Goal: Task Accomplishment & Management: Complete application form

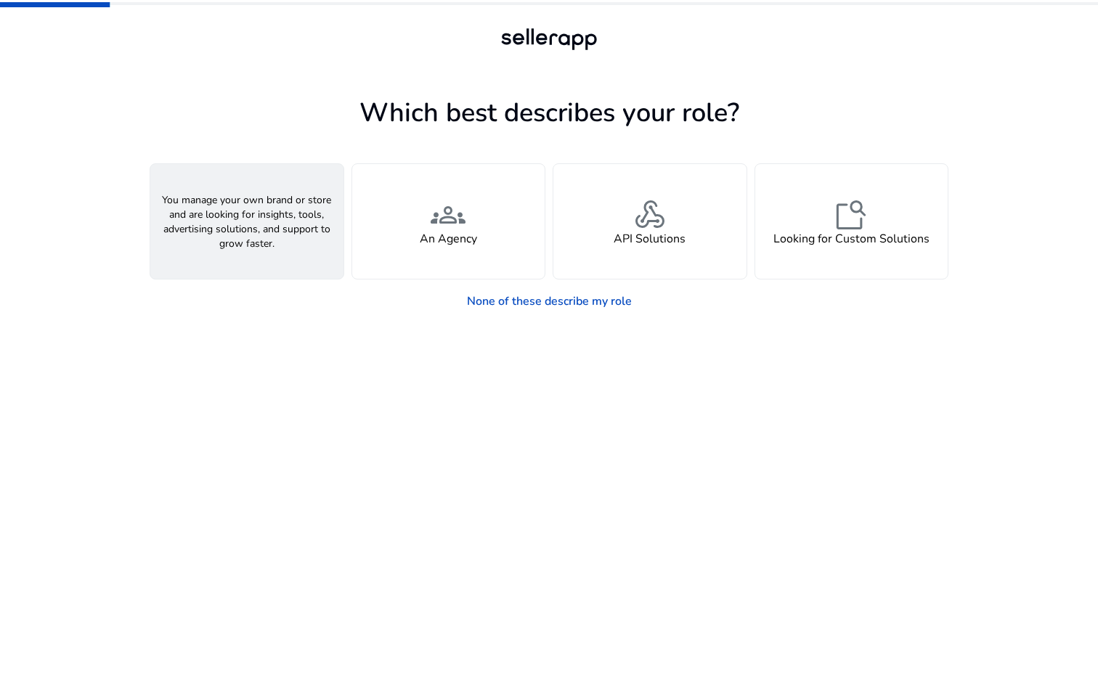
click at [293, 245] on div "person A Seller" at bounding box center [246, 221] width 193 height 115
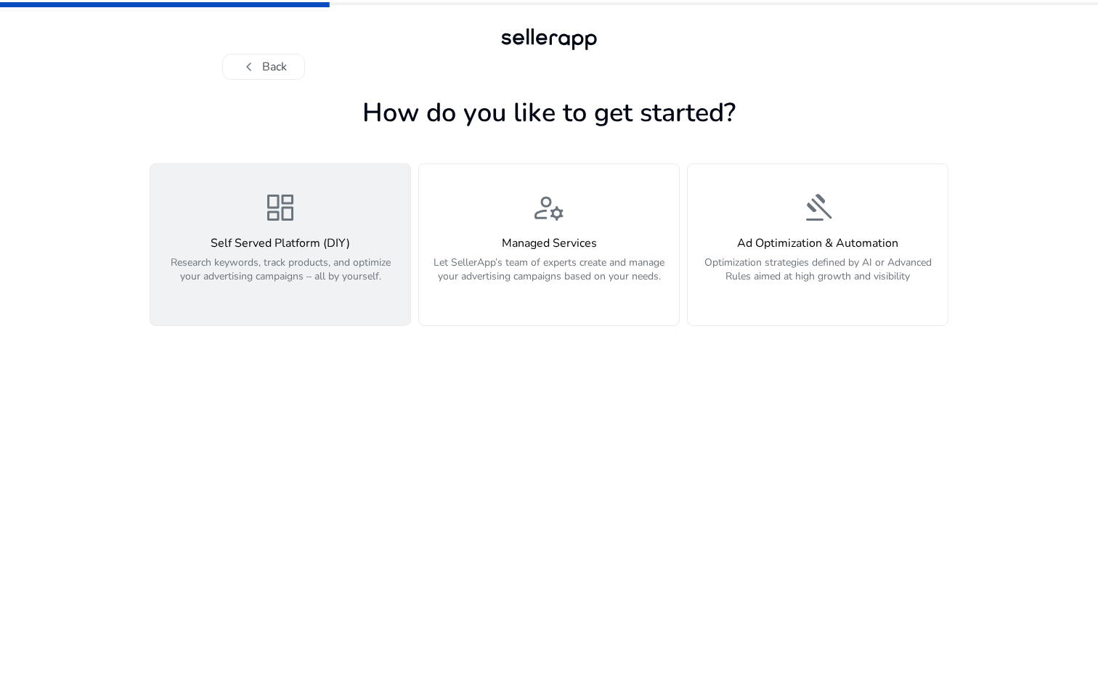
click at [325, 269] on p "Research keywords, track products, and optimize your advertising campaigns – al…" at bounding box center [280, 278] width 243 height 44
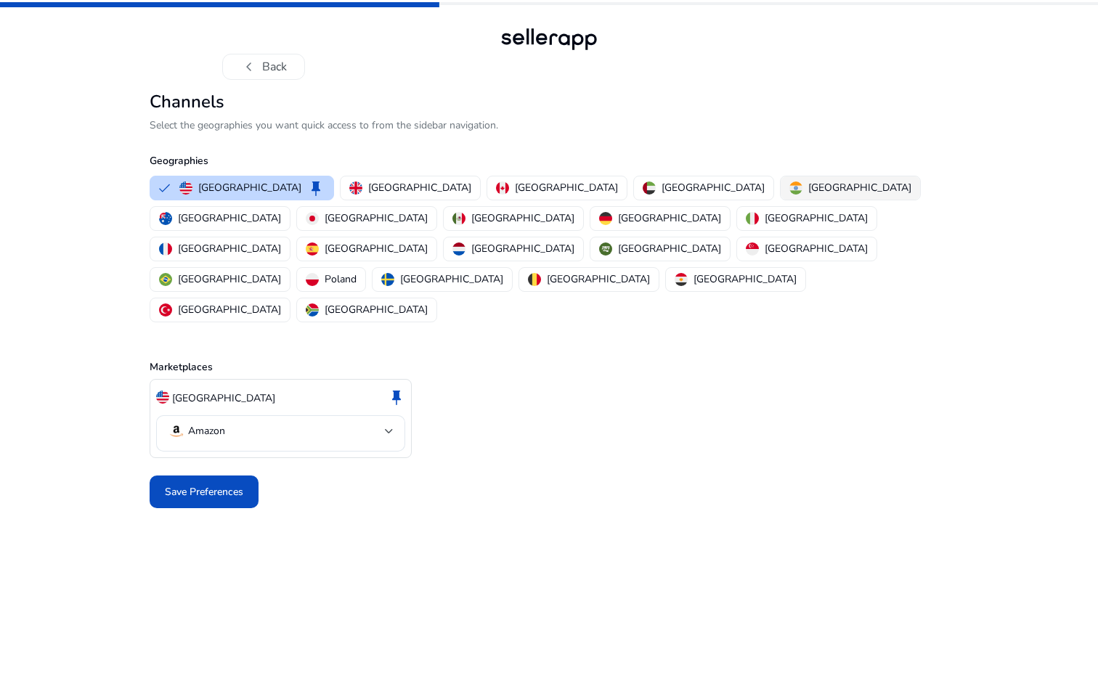
click at [808, 190] on p "[GEOGRAPHIC_DATA]" at bounding box center [859, 187] width 103 height 15
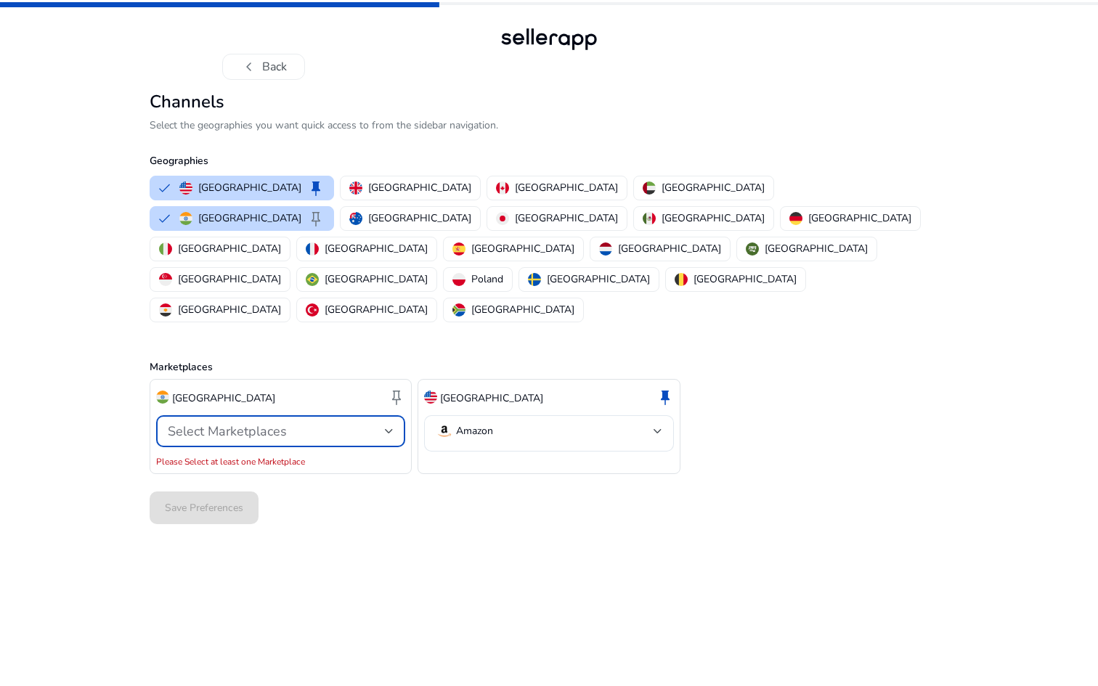
click at [340, 423] on div "Select Marketplaces" at bounding box center [276, 431] width 217 height 16
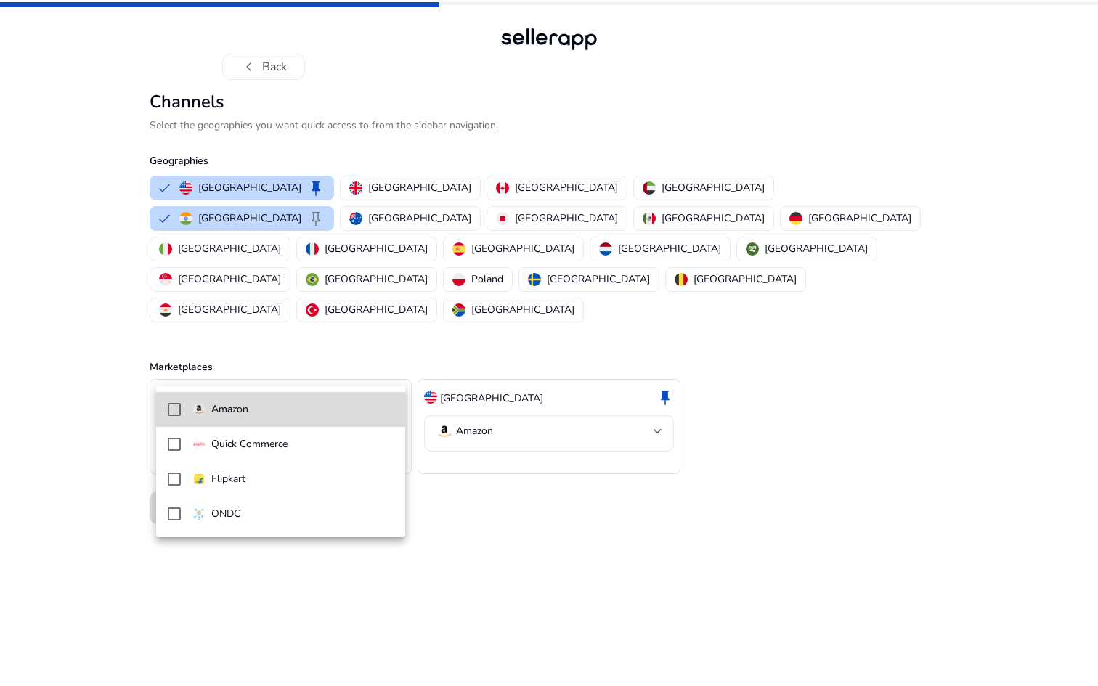
click at [272, 415] on span "Amazon" at bounding box center [292, 410] width 201 height 16
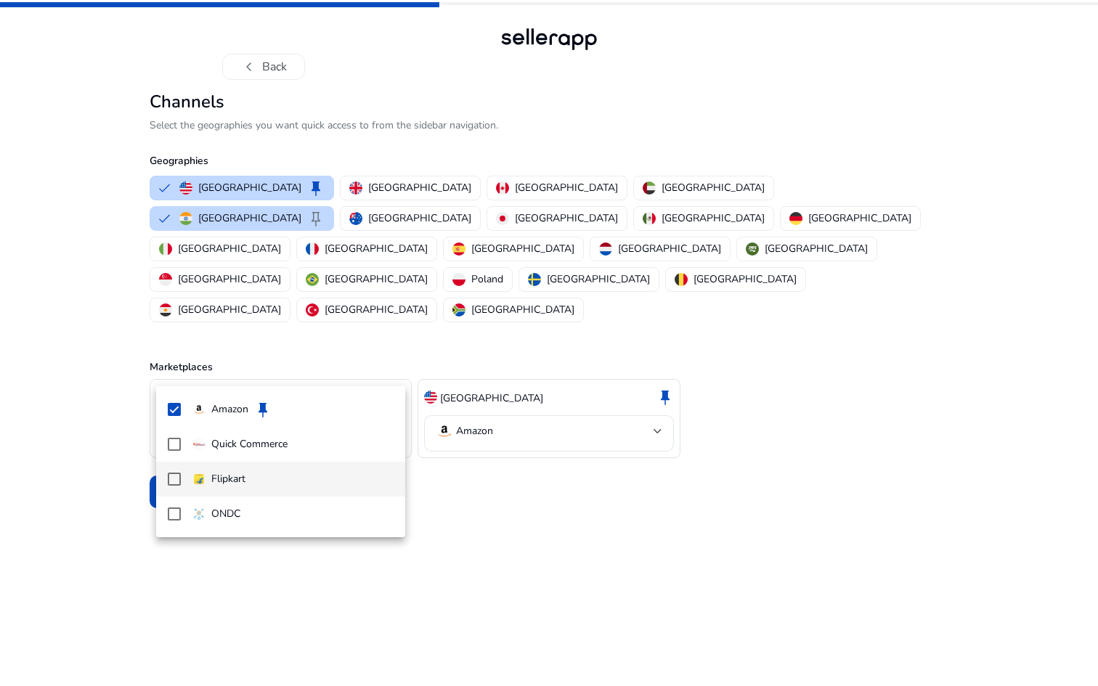
click at [171, 482] on mat-pseudo-checkbox at bounding box center [174, 479] width 13 height 13
click at [171, 450] on mat-pseudo-checkbox at bounding box center [174, 444] width 13 height 13
click at [173, 517] on mat-pseudo-checkbox at bounding box center [174, 514] width 13 height 13
click at [481, 463] on div at bounding box center [549, 343] width 1098 height 686
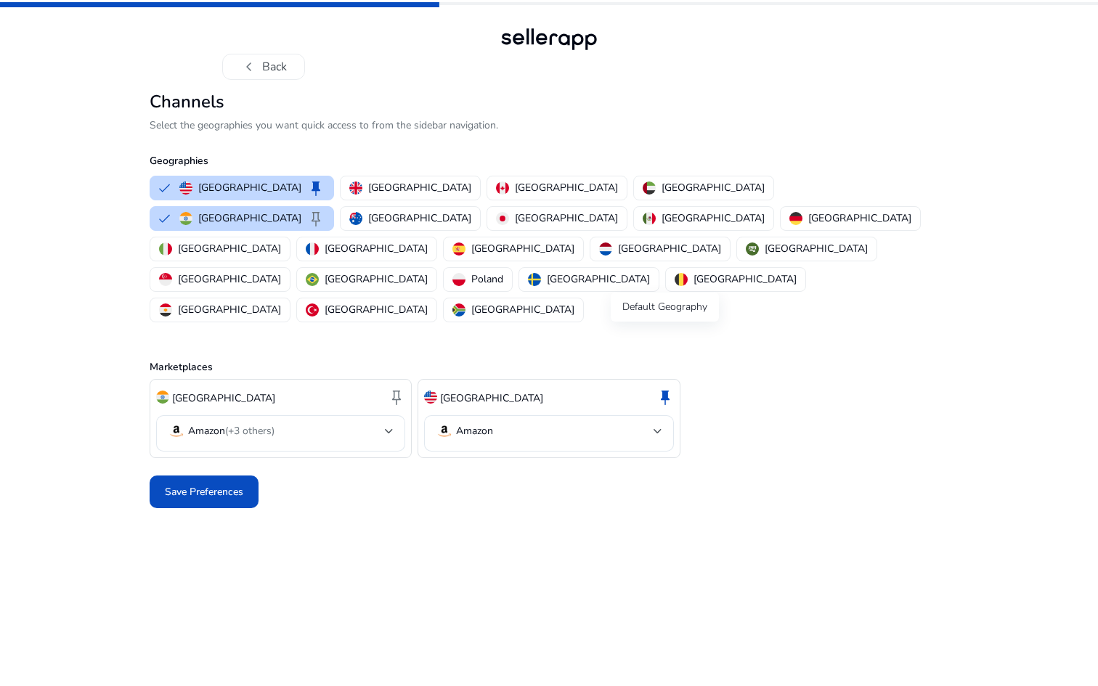
click at [663, 389] on span "keep" at bounding box center [665, 397] width 17 height 17
click at [394, 389] on span "keep" at bounding box center [396, 397] width 17 height 17
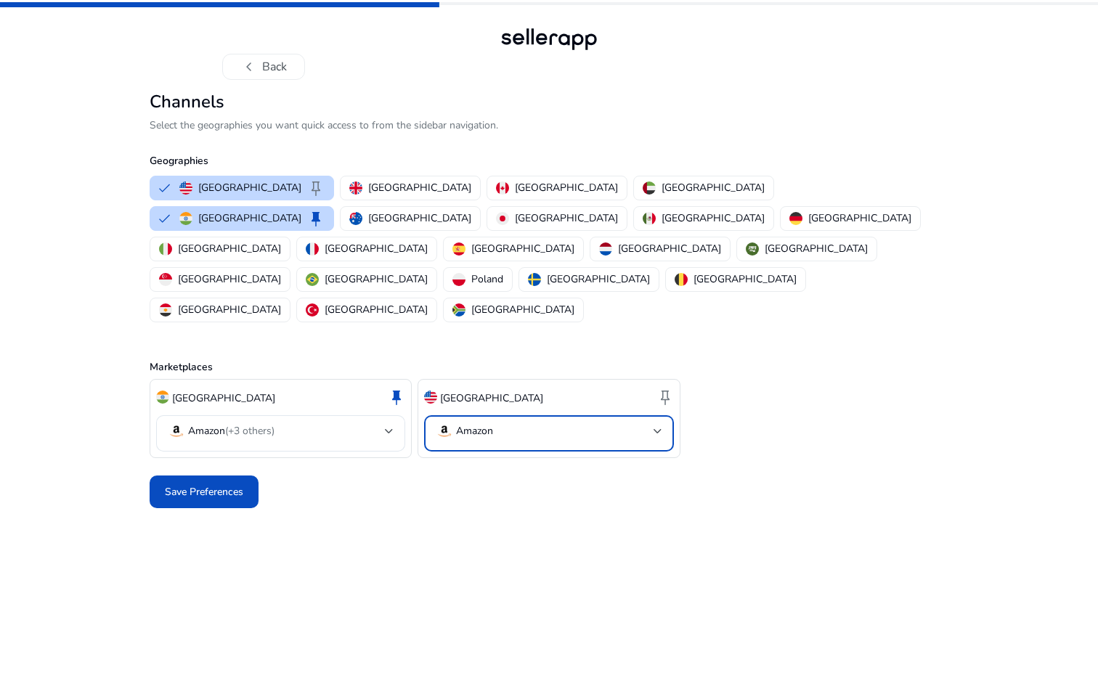
click at [640, 423] on mat-select-trigger "Amazon" at bounding box center [544, 431] width 217 height 17
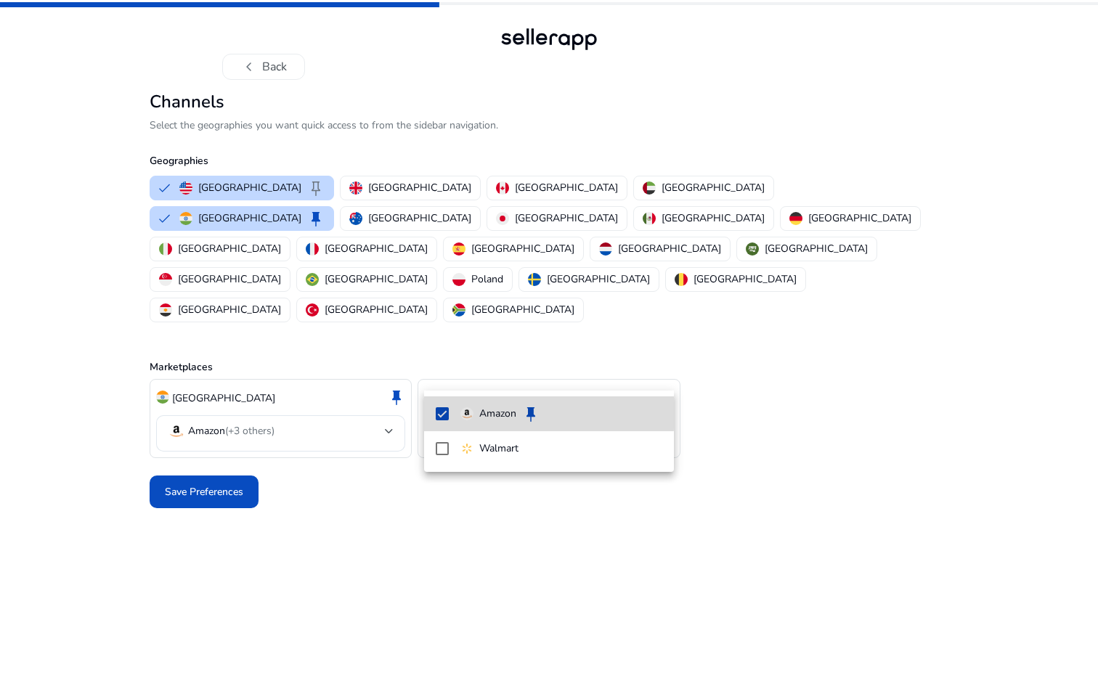
click at [442, 411] on mat-pseudo-checkbox at bounding box center [442, 413] width 13 height 13
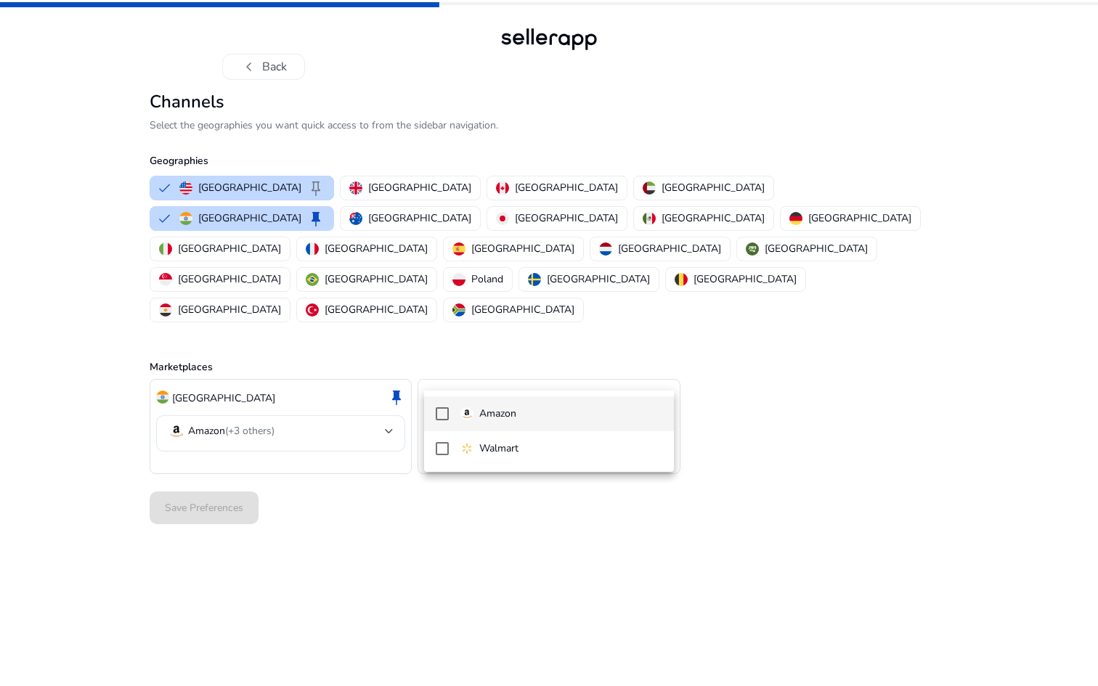
click at [438, 420] on mat-pseudo-checkbox at bounding box center [442, 413] width 13 height 13
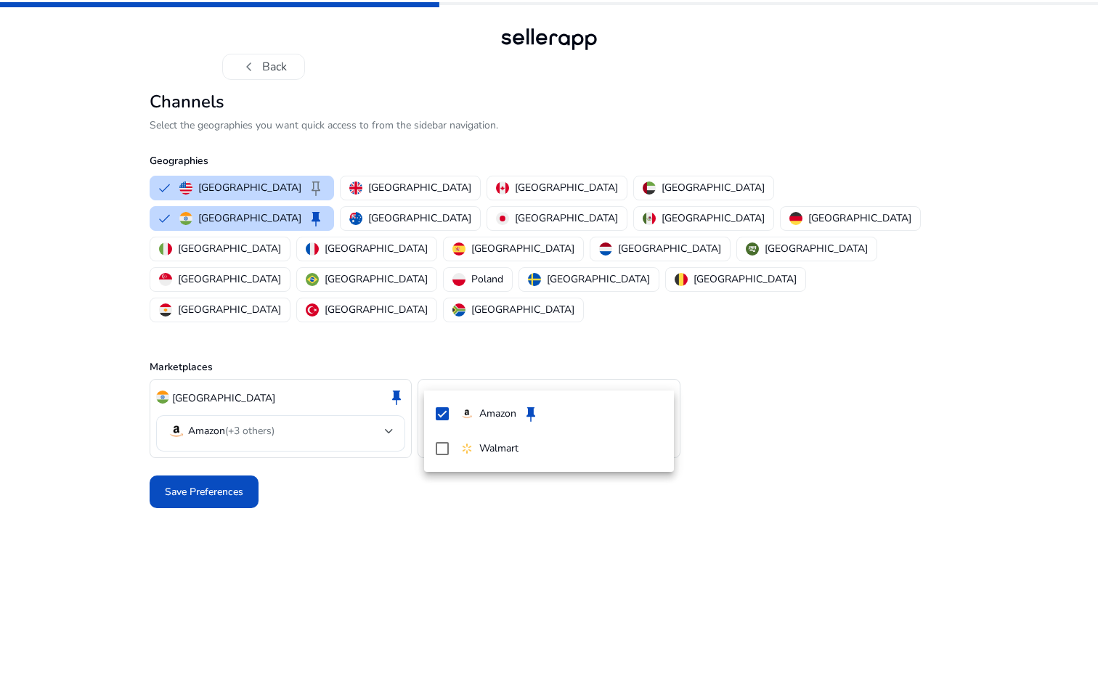
click at [357, 474] on div at bounding box center [549, 343] width 1098 height 686
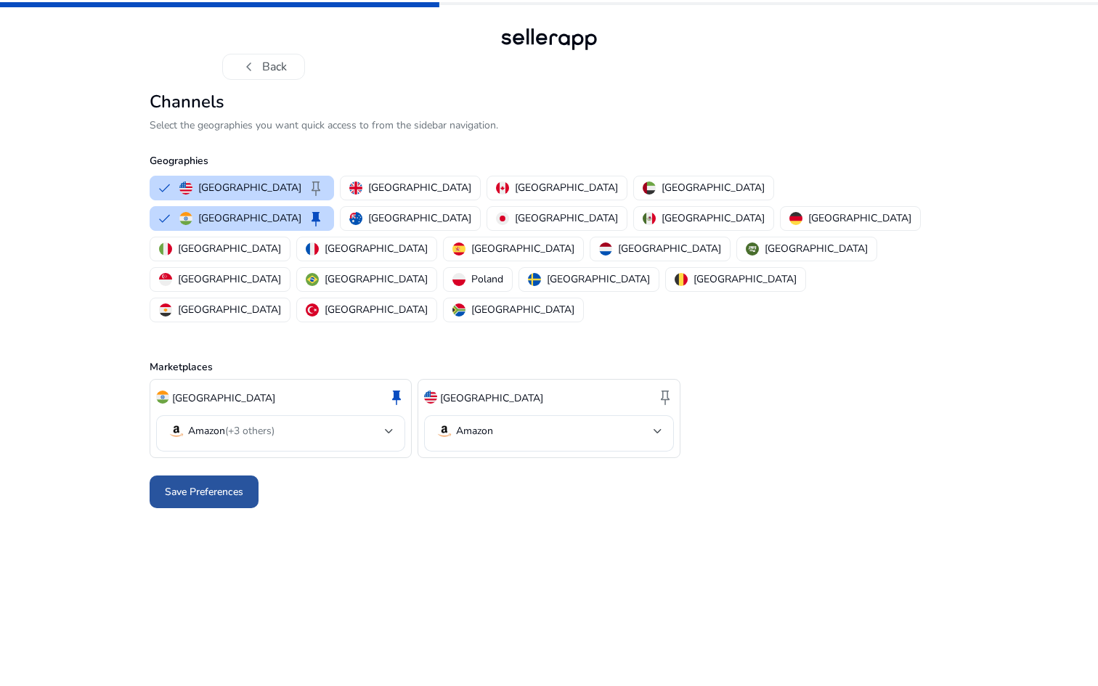
click at [207, 484] on span "Save Preferences" at bounding box center [204, 491] width 78 height 15
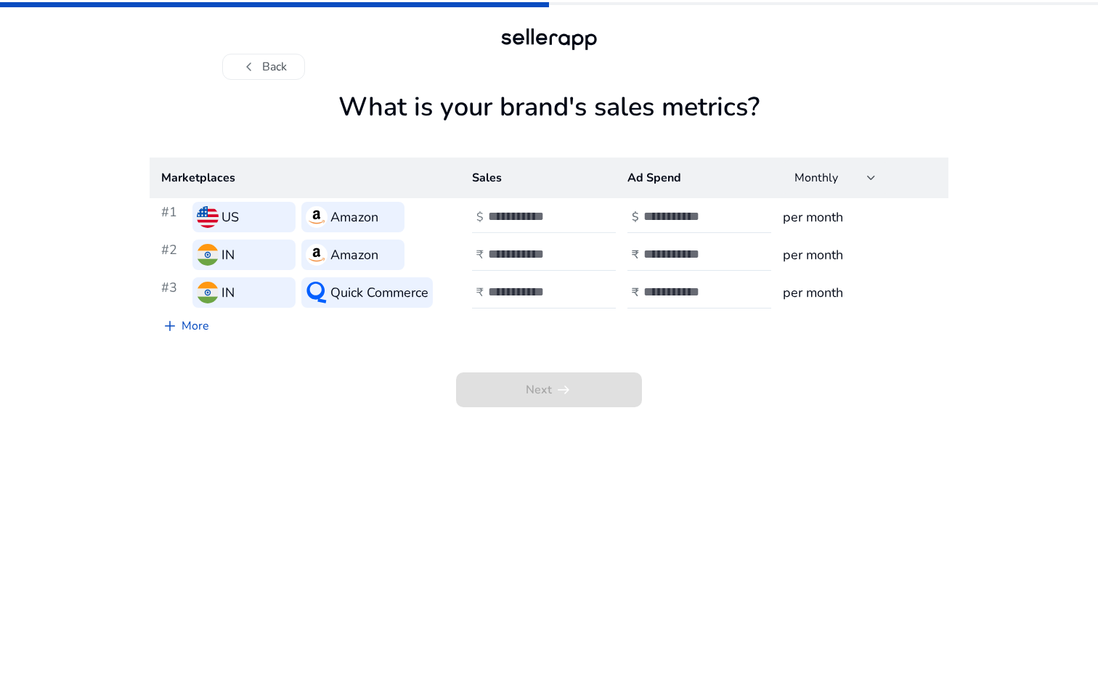
click at [490, 206] on div at bounding box center [553, 217] width 131 height 32
click at [509, 221] on input "number" at bounding box center [537, 216] width 98 height 16
type input "*"
click at [499, 257] on input "number" at bounding box center [537, 254] width 98 height 16
drag, startPoint x: 543, startPoint y: 248, endPoint x: 450, endPoint y: 248, distance: 93.7
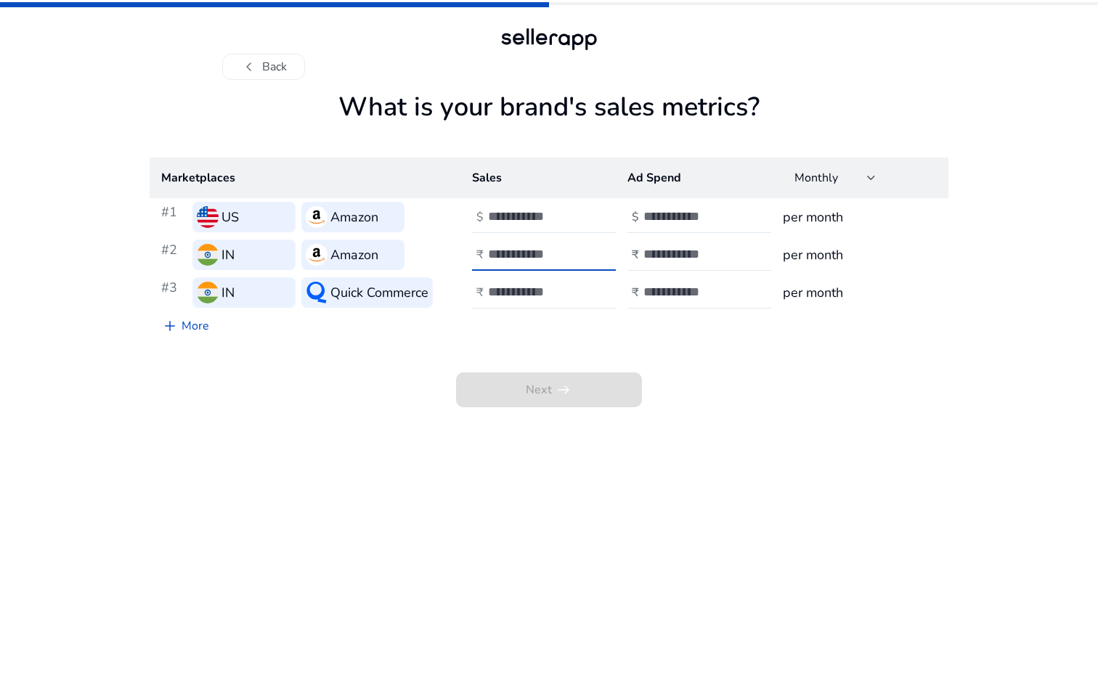
click at [450, 248] on tr "#2 IN Amazon ₹ ******* ₹ per month" at bounding box center [549, 255] width 799 height 38
type input "*******"
click at [523, 293] on input "number" at bounding box center [537, 292] width 98 height 16
paste input "*******"
drag, startPoint x: 521, startPoint y: 292, endPoint x: 505, endPoint y: 292, distance: 16.0
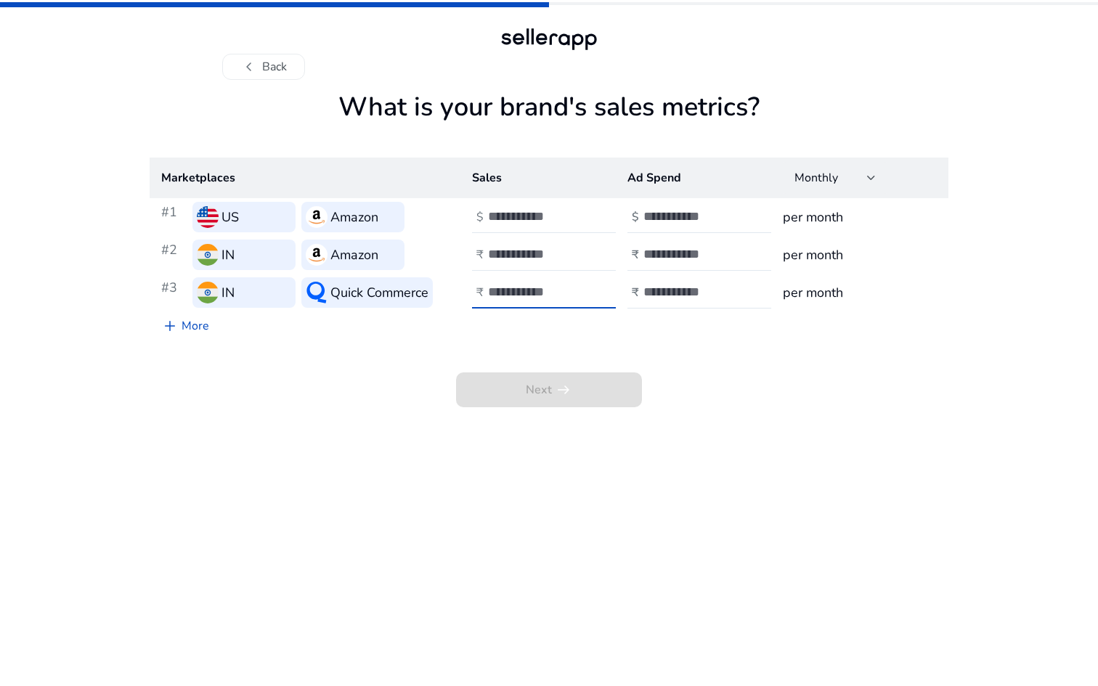
click at [505, 292] on input "*******" at bounding box center [537, 292] width 98 height 16
type input "*******"
click at [551, 320] on div "Marketplaces Sales Ad Spend Monthly #1 US Amazon $ * $ per month #2 IN Amazon ₹…" at bounding box center [549, 249] width 799 height 183
click at [655, 250] on input "number" at bounding box center [692, 254] width 98 height 16
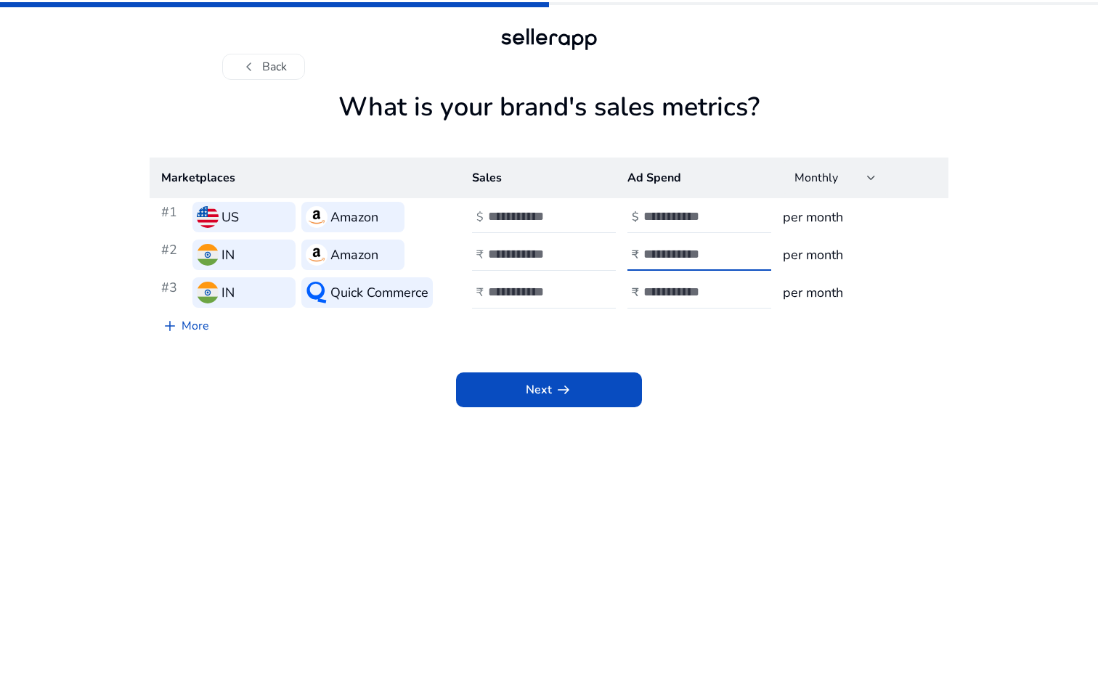
drag, startPoint x: 678, startPoint y: 254, endPoint x: 639, endPoint y: 254, distance: 38.5
click at [639, 254] on div "₹ ****" at bounding box center [700, 255] width 147 height 32
type input "****"
click at [662, 285] on input "number" at bounding box center [692, 292] width 98 height 16
paste input "****"
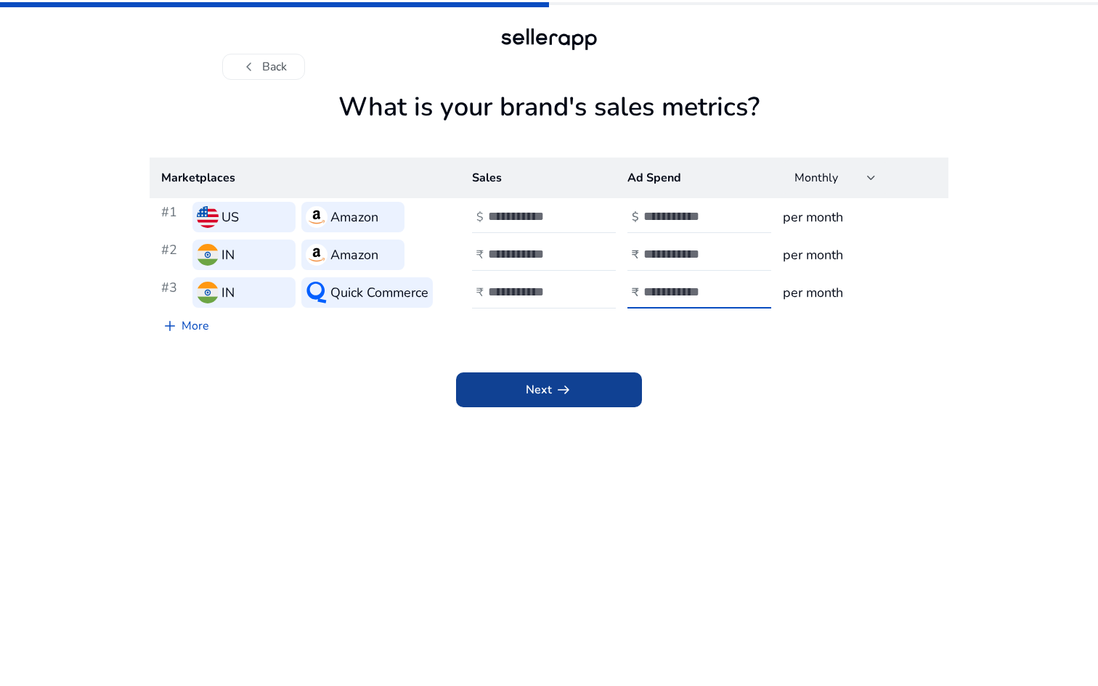
type input "****"
click at [604, 373] on span at bounding box center [549, 390] width 186 height 35
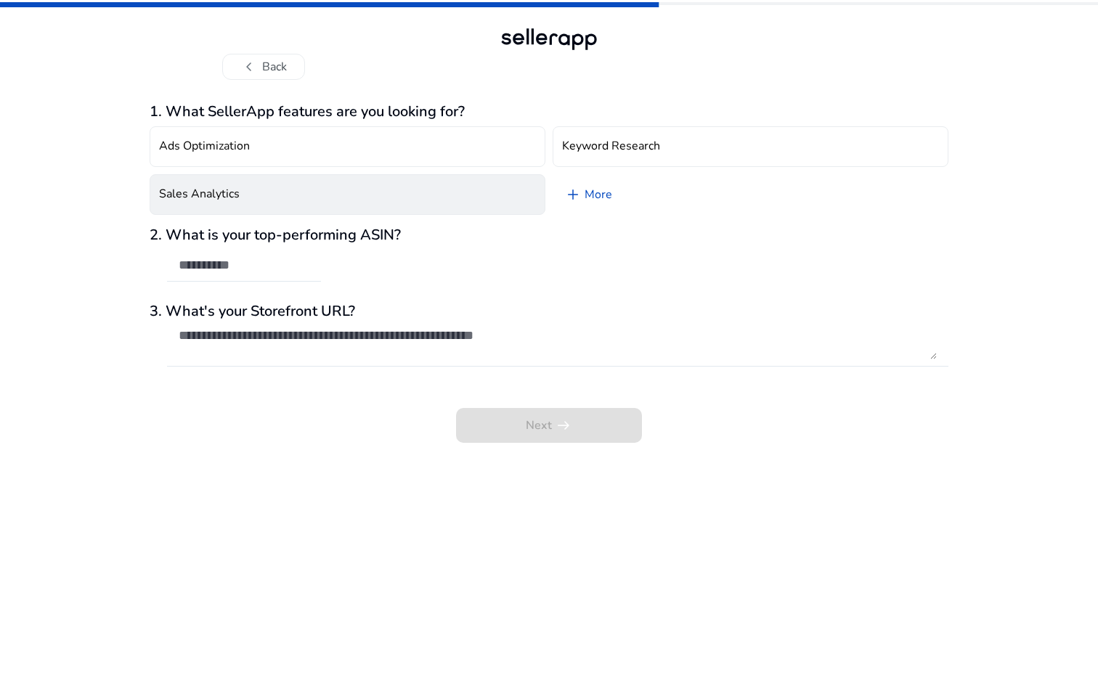
click at [407, 188] on button "Sales Analytics" at bounding box center [348, 194] width 396 height 41
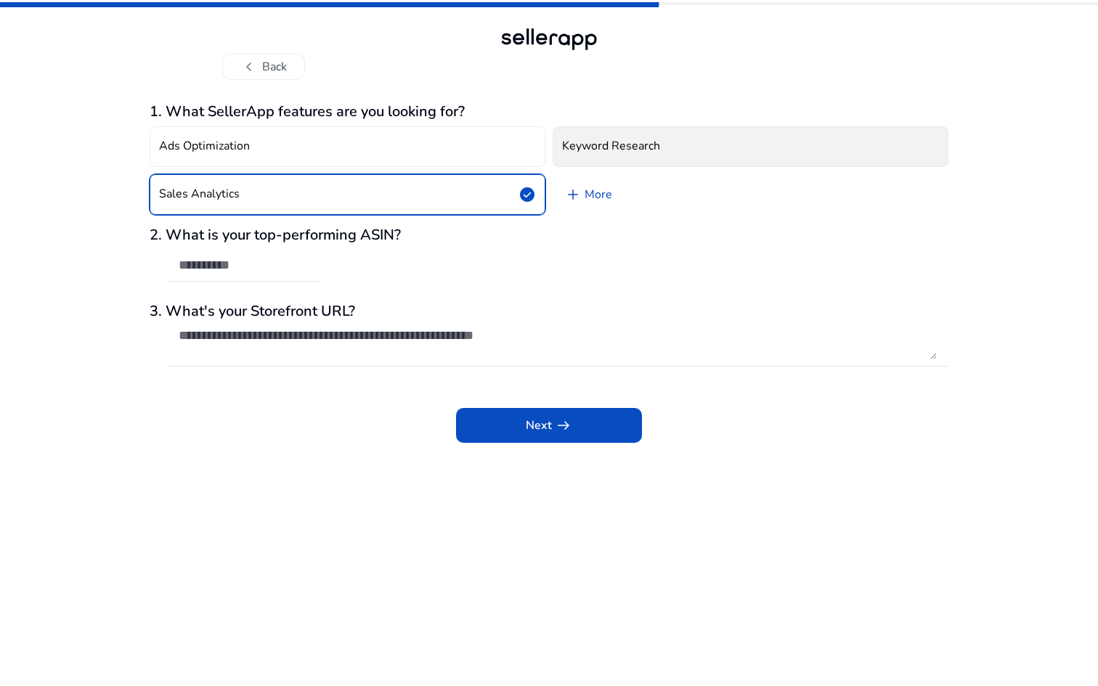
click at [609, 151] on h4 "Keyword Research" at bounding box center [611, 146] width 98 height 14
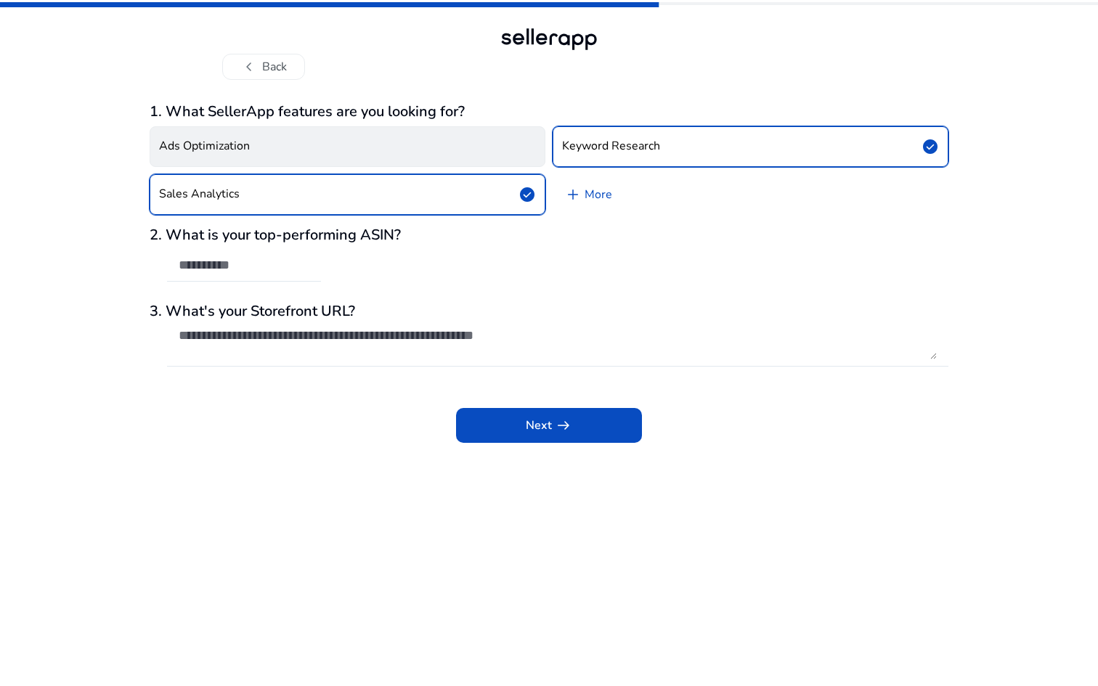
click at [393, 151] on button "Ads Optimization" at bounding box center [348, 146] width 396 height 41
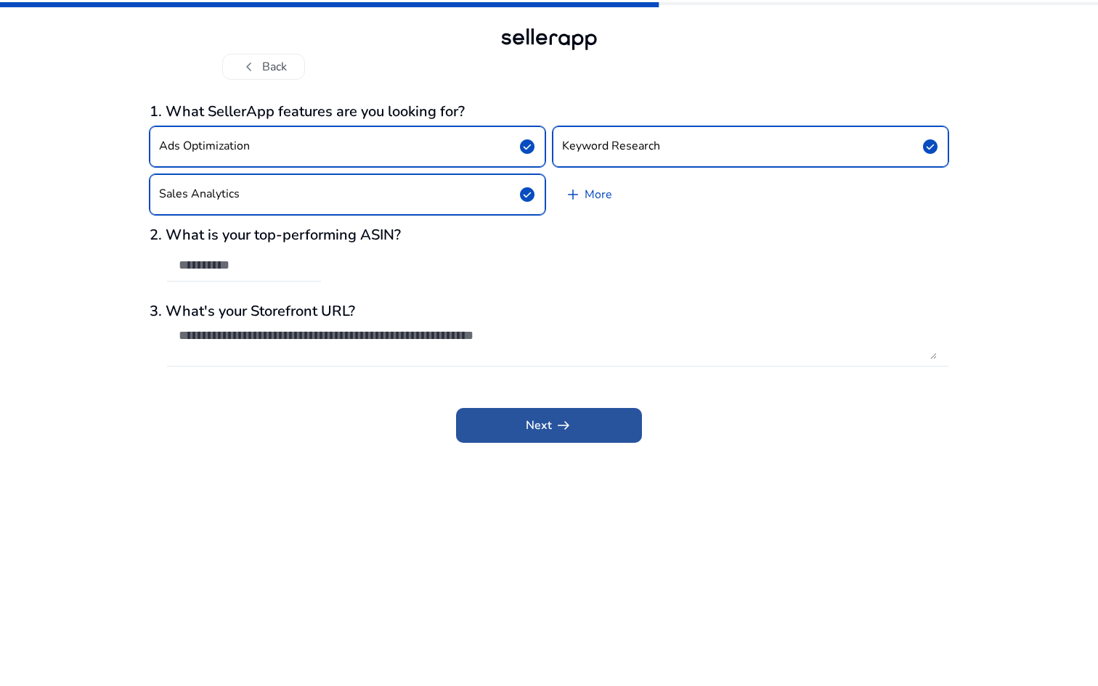
click at [495, 417] on span at bounding box center [549, 425] width 186 height 35
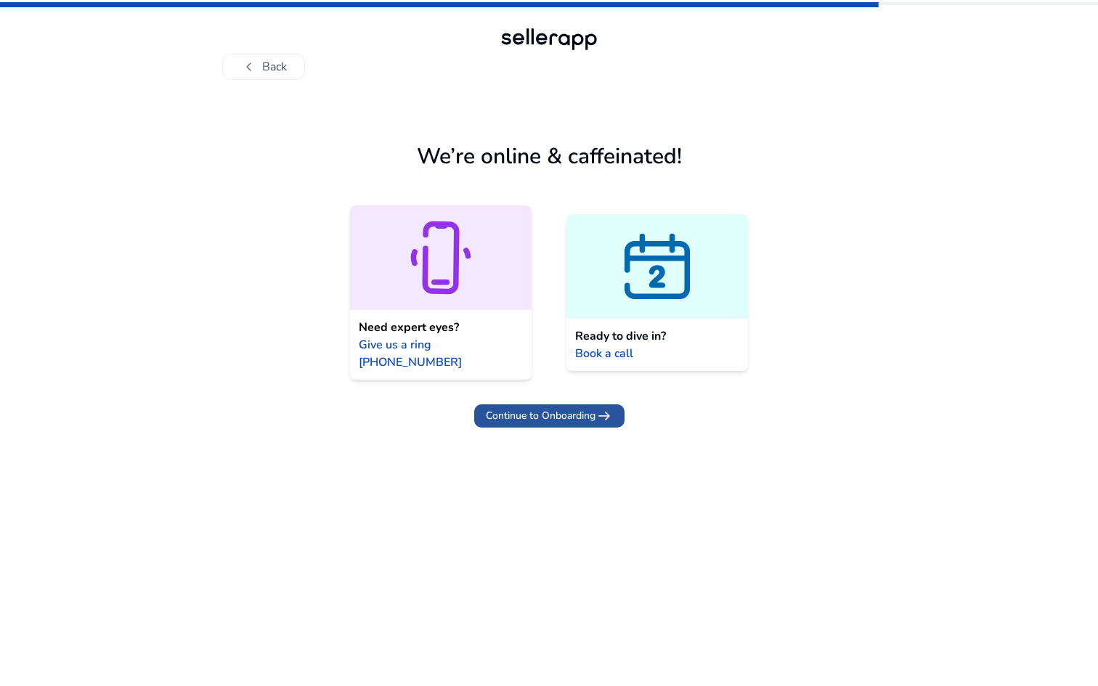
click at [609, 407] on span "arrow_right_alt" at bounding box center [604, 415] width 17 height 17
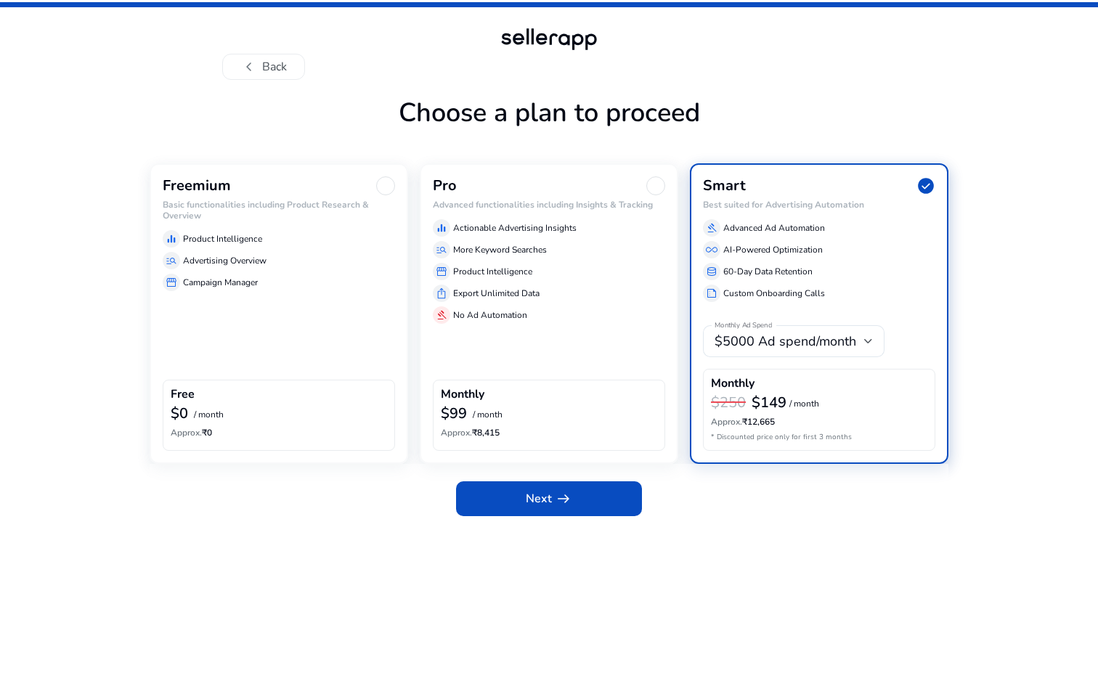
click at [295, 309] on div "Freemium Basic functionalities including Product Research & Overview equalizer …" at bounding box center [279, 313] width 259 height 300
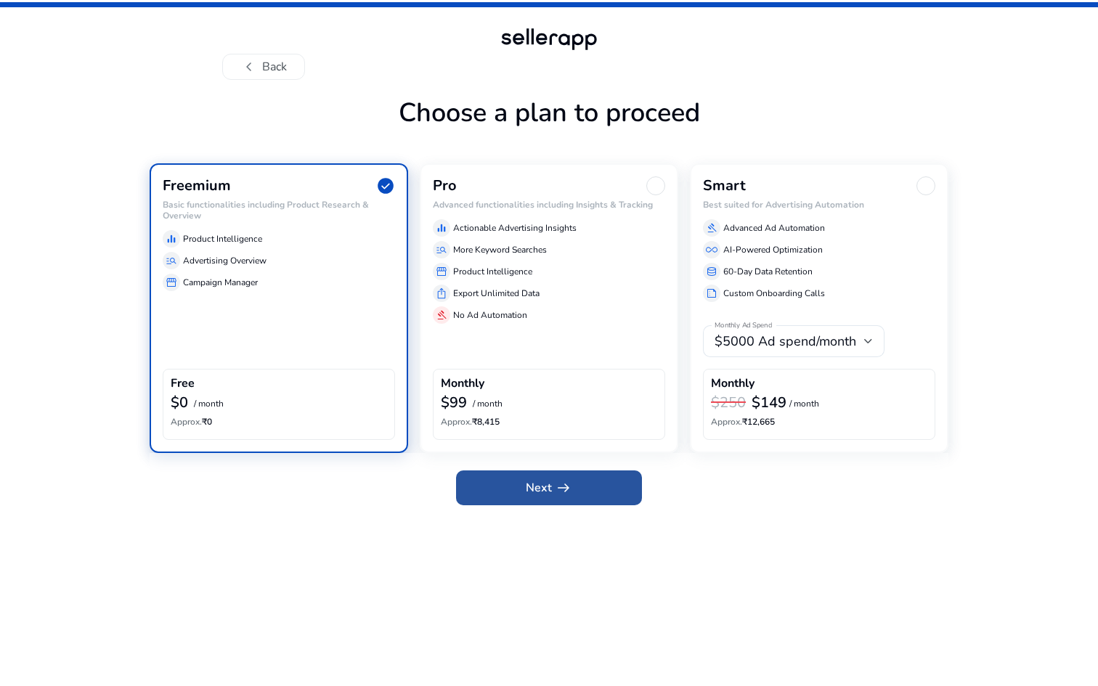
click at [530, 490] on span "Next arrow_right_alt" at bounding box center [549, 487] width 46 height 17
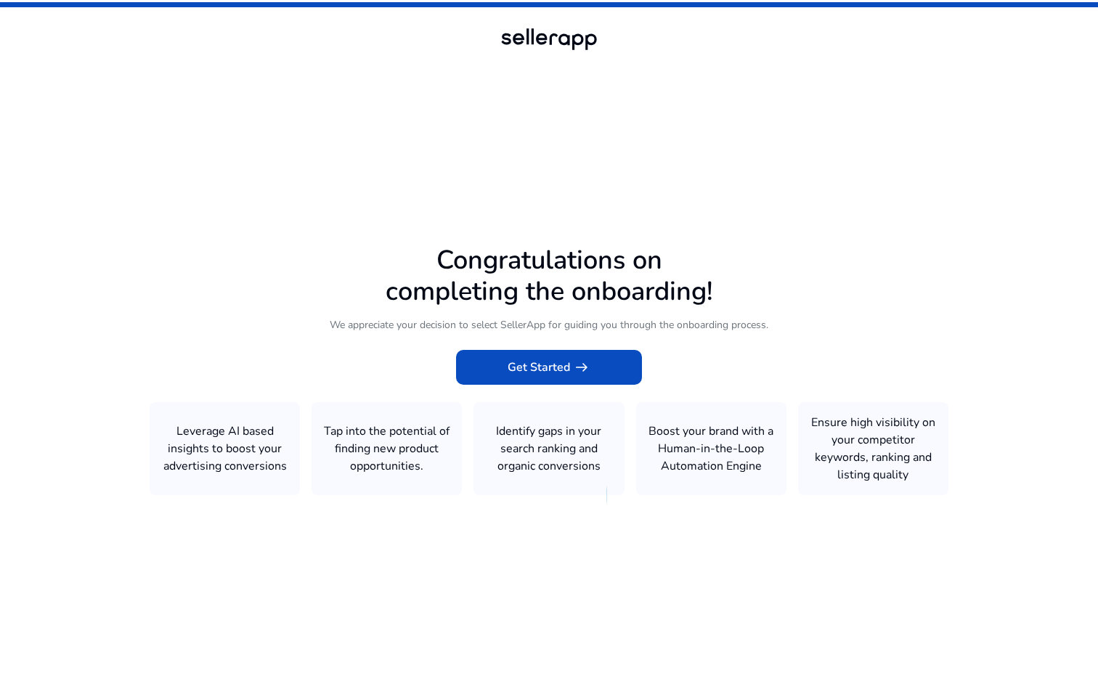
click at [529, 389] on icon at bounding box center [549, 340] width 1098 height 680
click at [537, 365] on span "Get Started arrow_right_alt" at bounding box center [549, 367] width 83 height 17
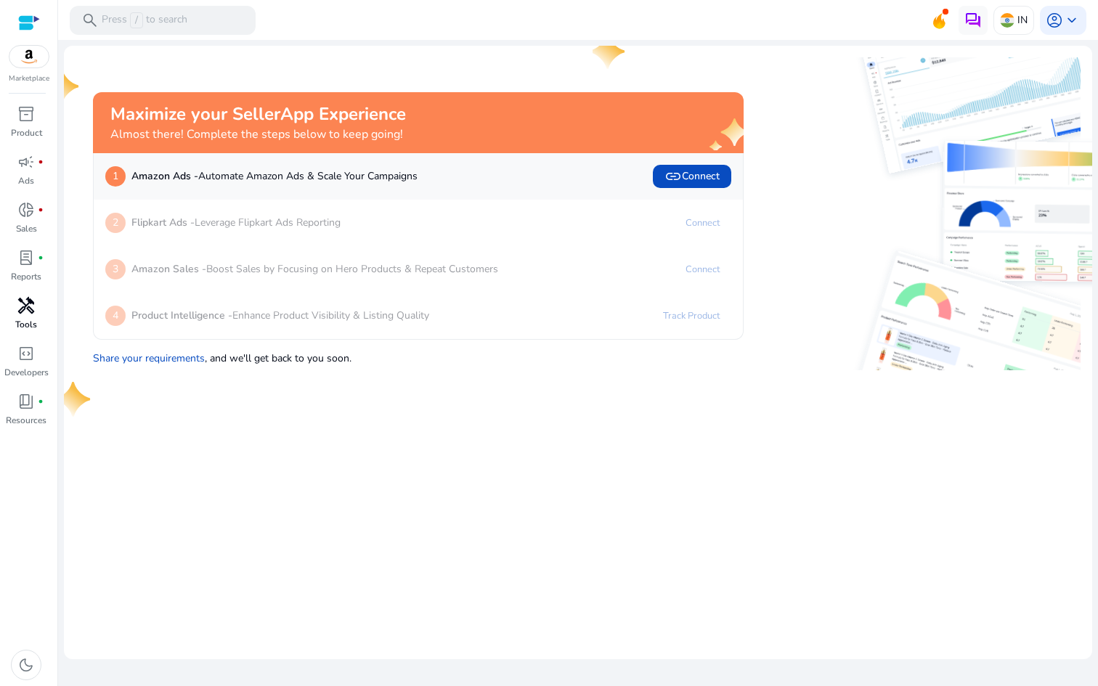
click at [28, 324] on p "Tools" at bounding box center [26, 324] width 22 height 13
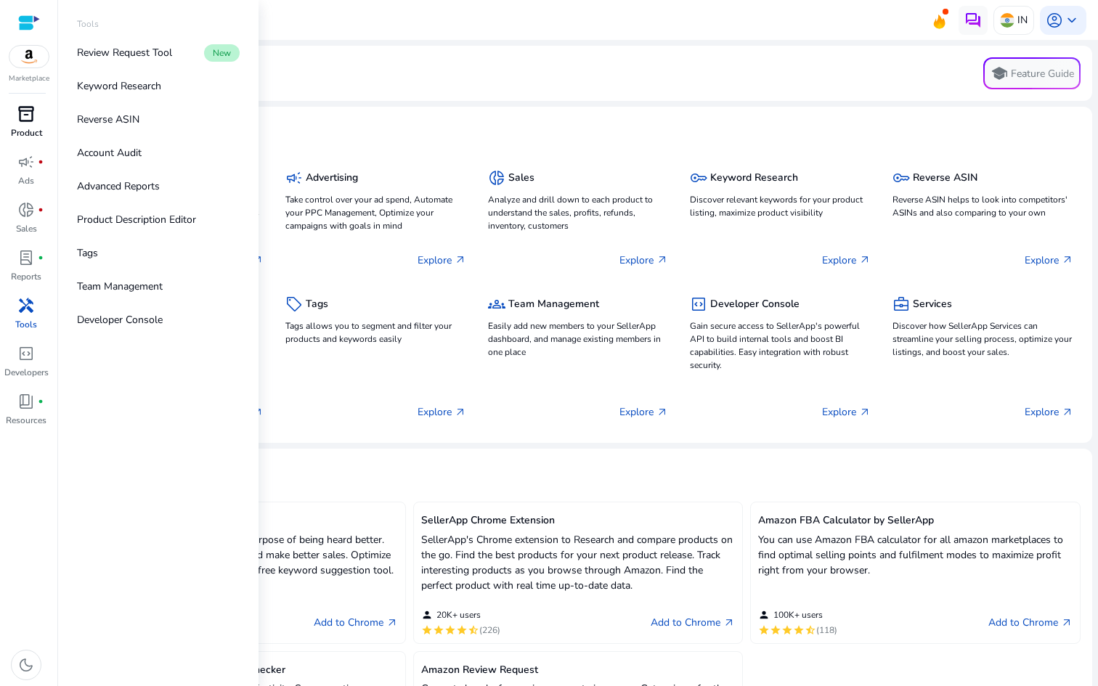
click at [31, 127] on p "Product" at bounding box center [26, 132] width 31 height 13
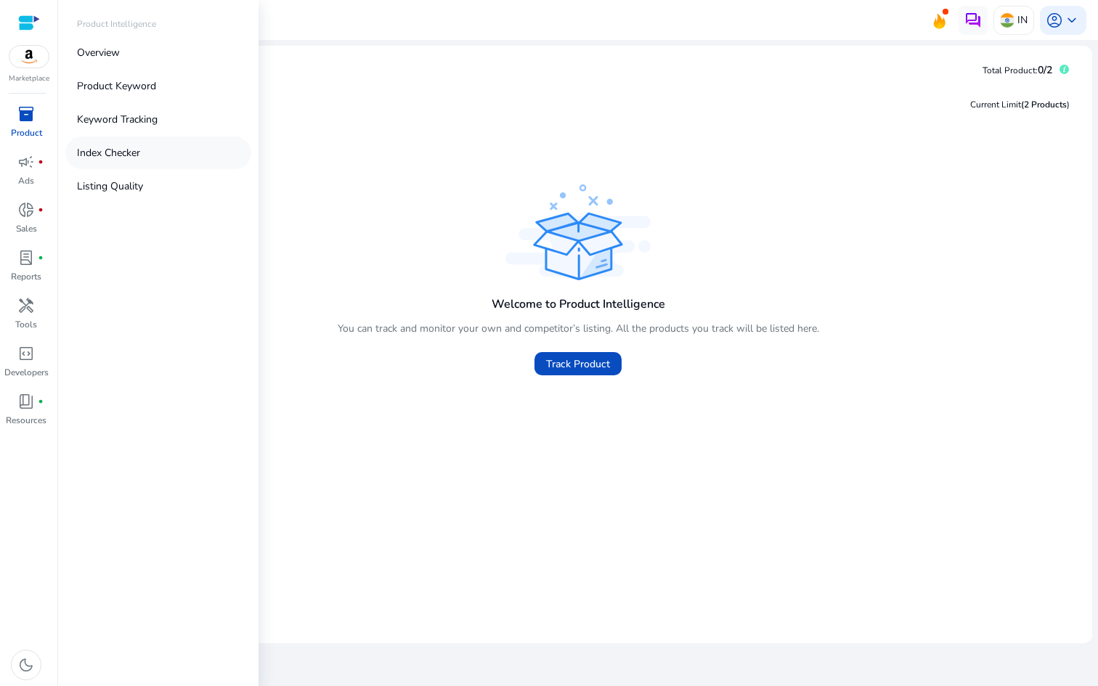
click at [150, 166] on link "Index Checker" at bounding box center [158, 153] width 186 height 33
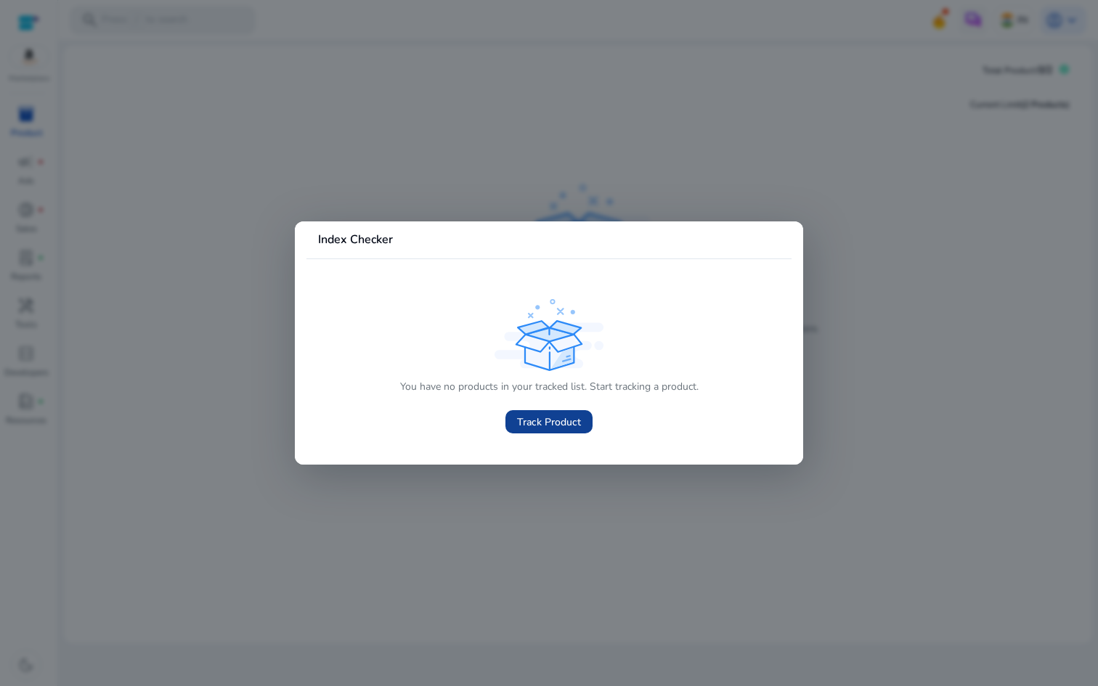
click at [569, 410] on span at bounding box center [548, 422] width 87 height 35
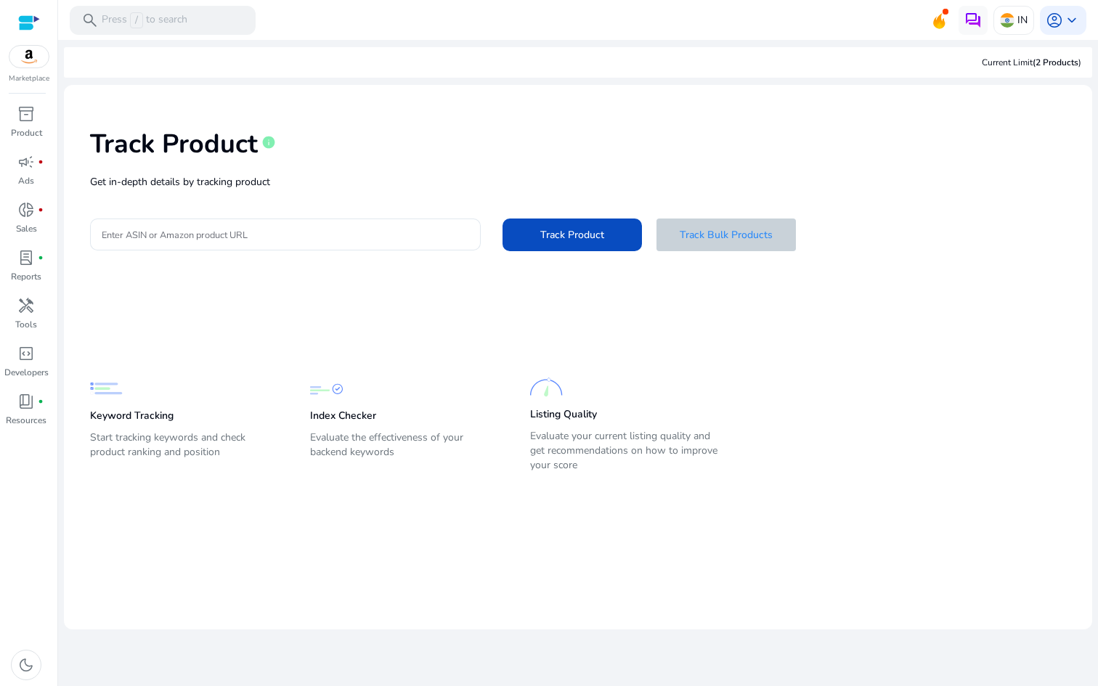
click at [726, 243] on span at bounding box center [726, 234] width 139 height 35
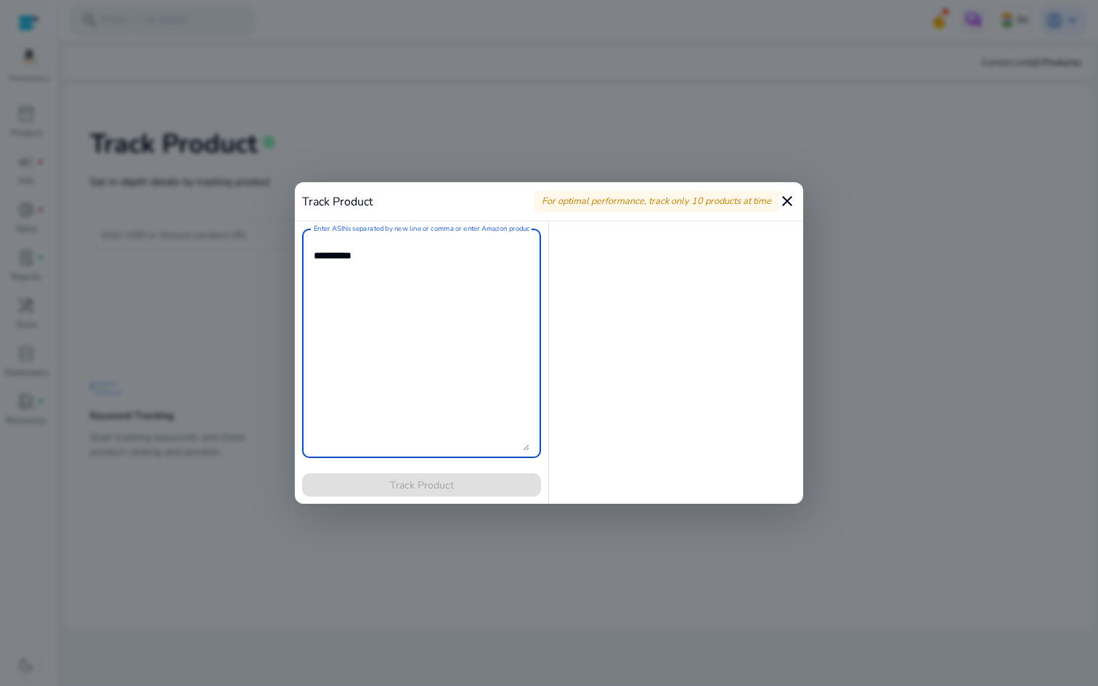
click at [788, 200] on mat-icon "close" at bounding box center [787, 200] width 17 height 17
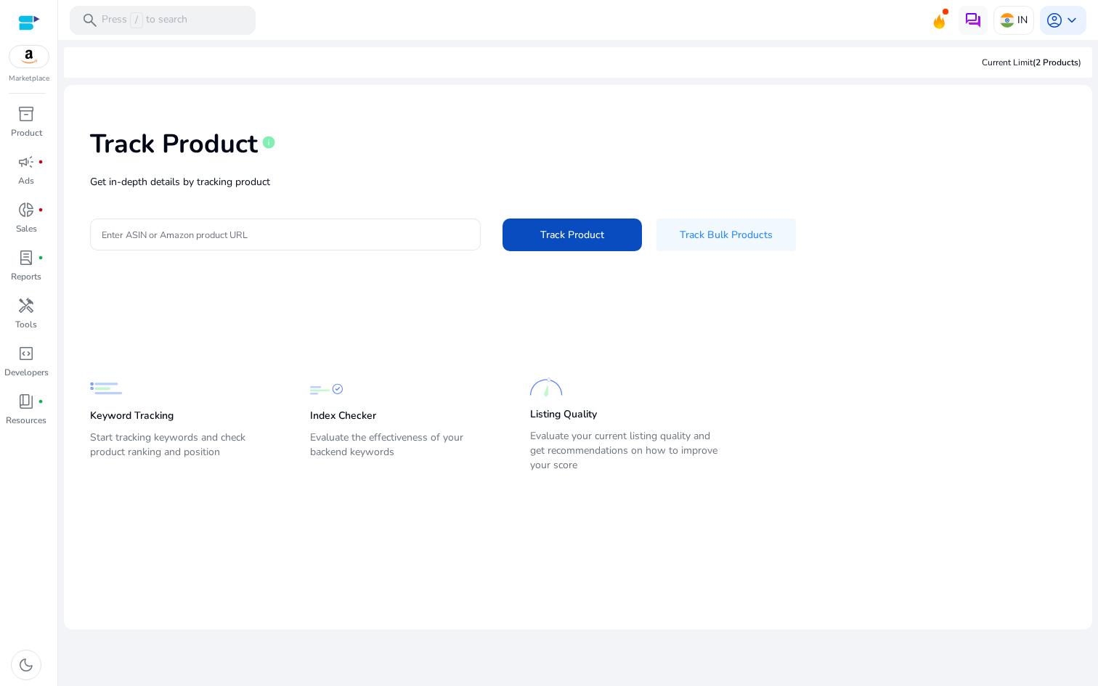
click at [24, 63] on img at bounding box center [28, 57] width 39 height 22
click at [26, 127] on p "Product" at bounding box center [26, 132] width 31 height 13
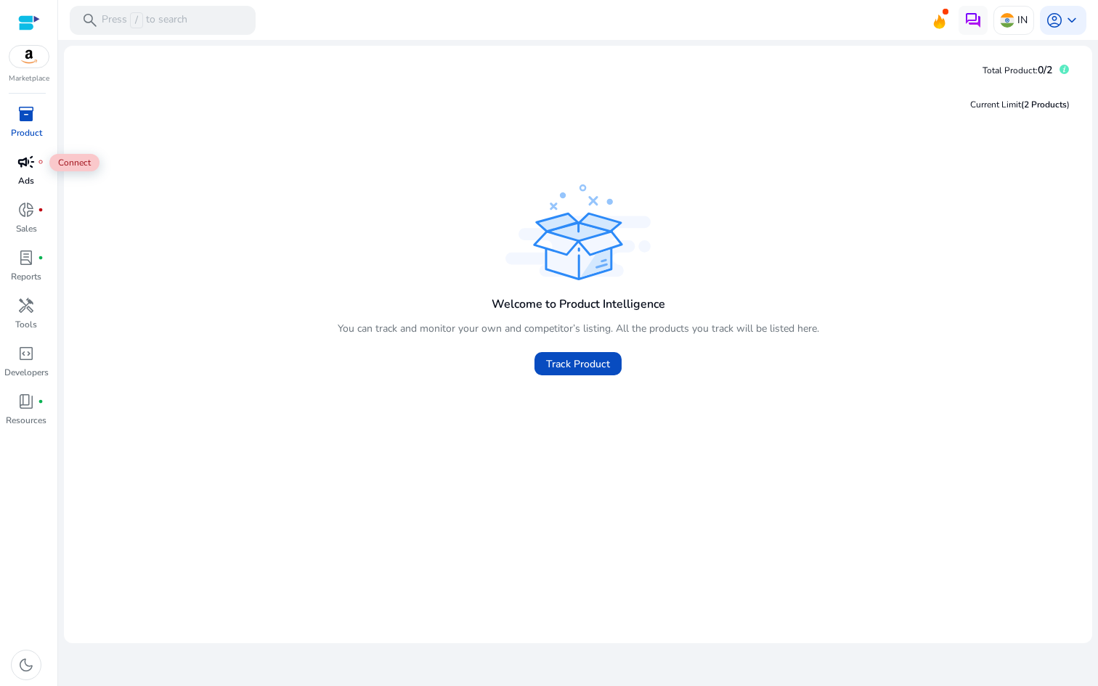
click at [17, 171] on span "campaign" at bounding box center [25, 161] width 17 height 17
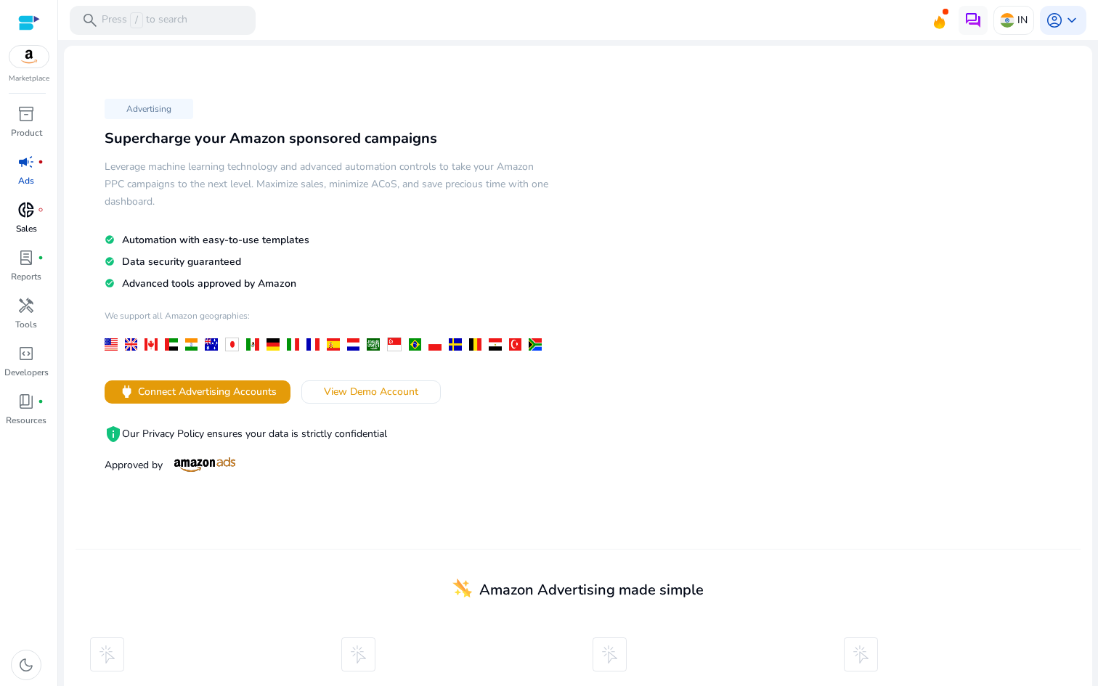
click at [33, 224] on p "Sales" at bounding box center [26, 228] width 21 height 13
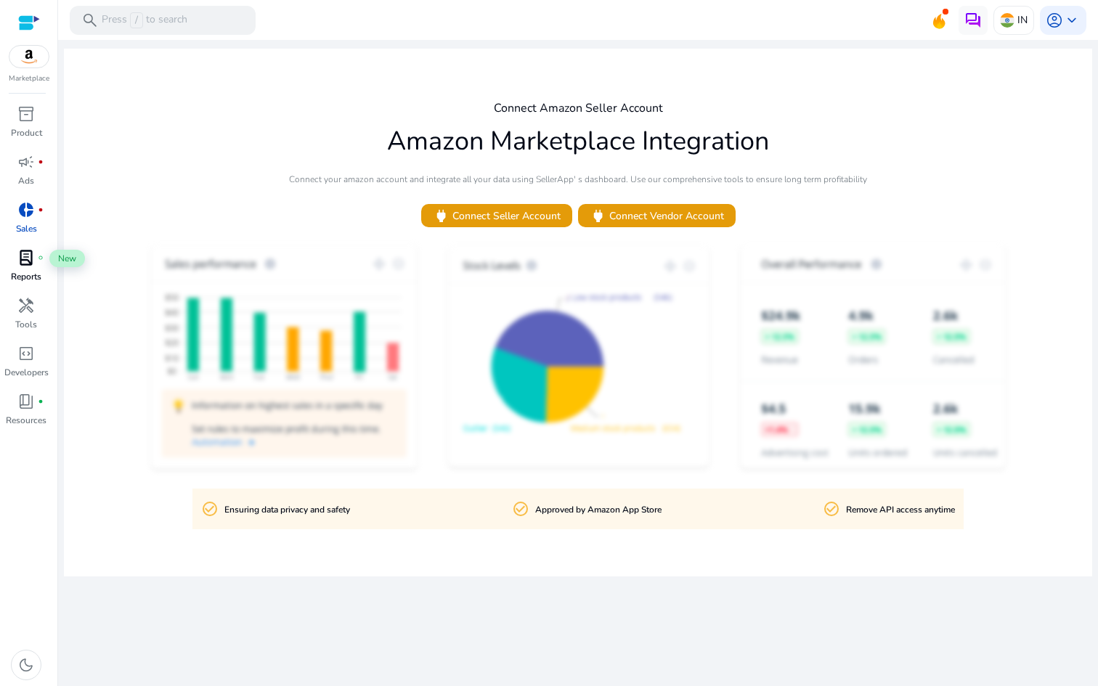
click at [22, 264] on span "lab_profile" at bounding box center [25, 257] width 17 height 17
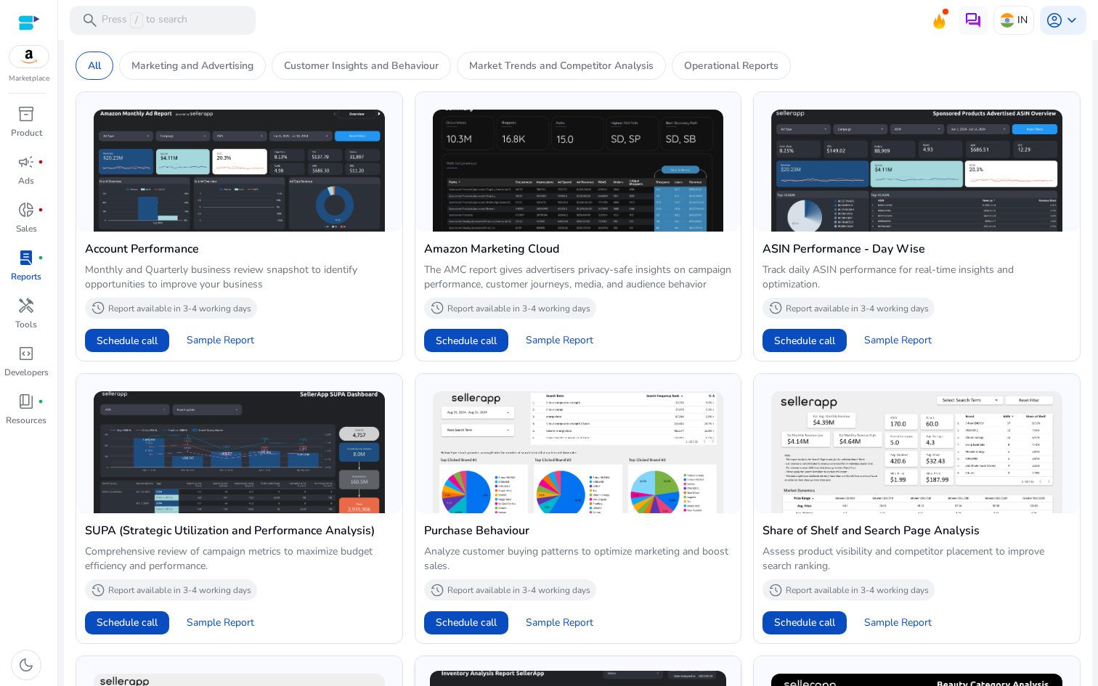
scroll to position [650, 0]
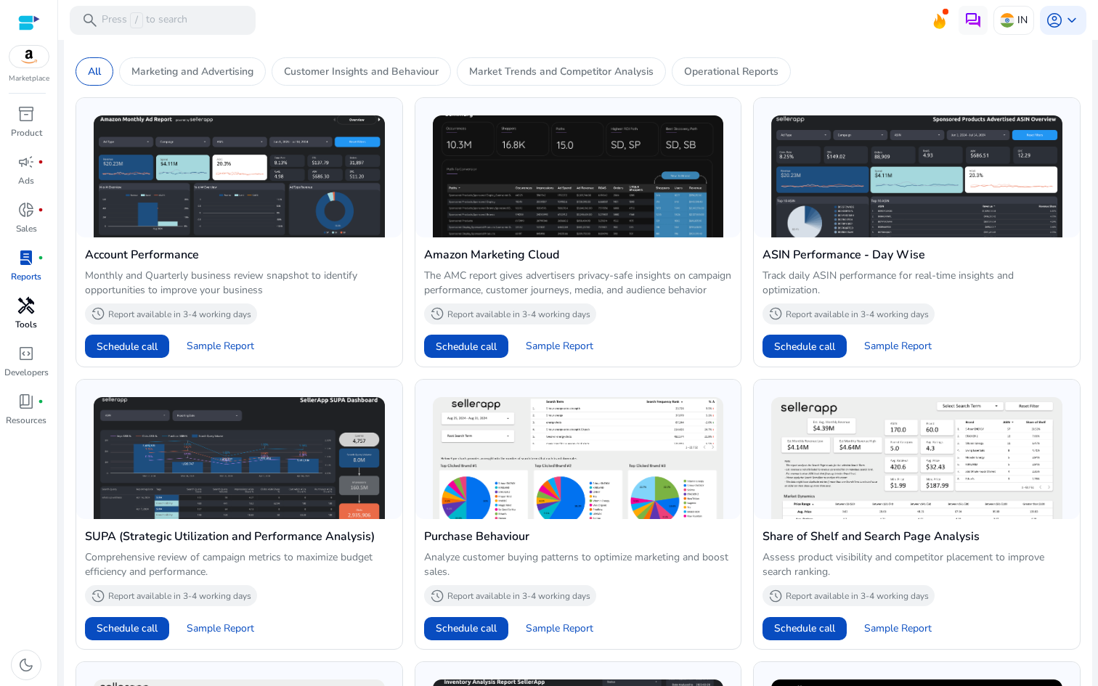
click at [20, 299] on span "handyman" at bounding box center [25, 305] width 17 height 17
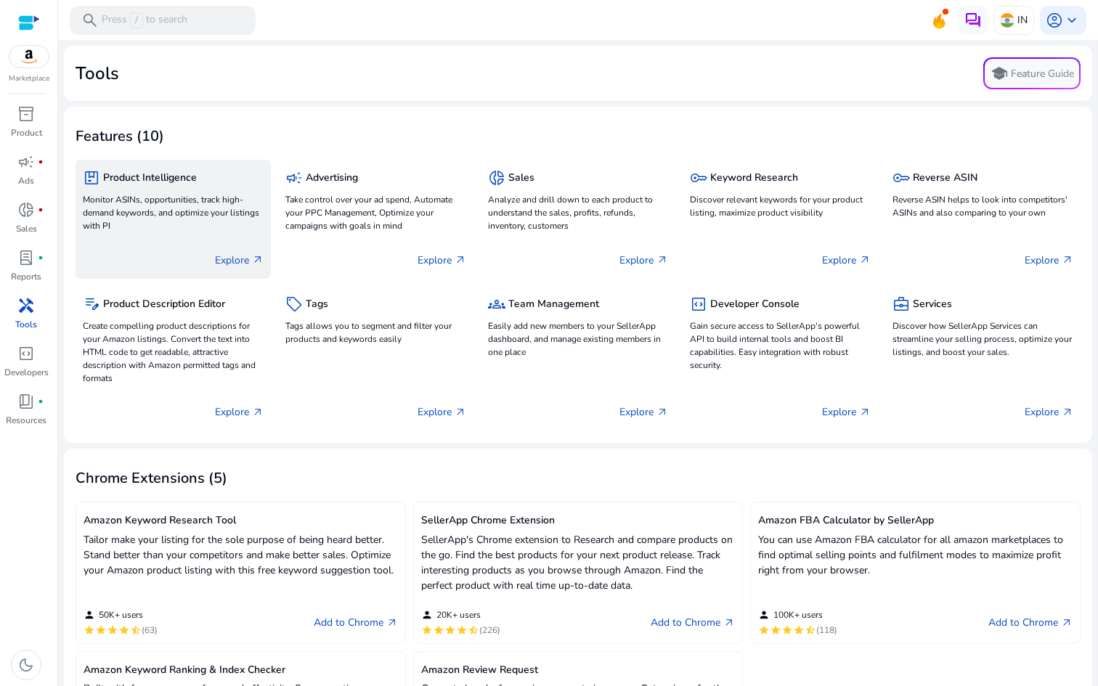
click at [218, 227] on p "Monitor ASINs, opportunities, track high-demand keywords, and optimize your lis…" at bounding box center [173, 212] width 181 height 39
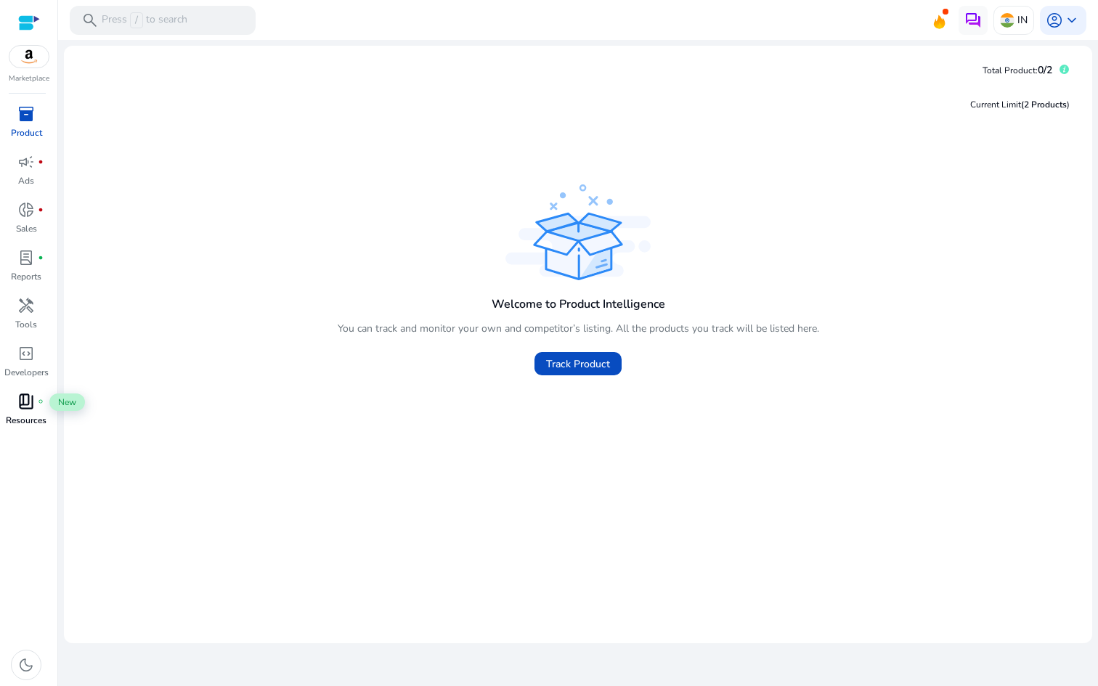
click at [28, 407] on span "book_4" at bounding box center [25, 401] width 17 height 17
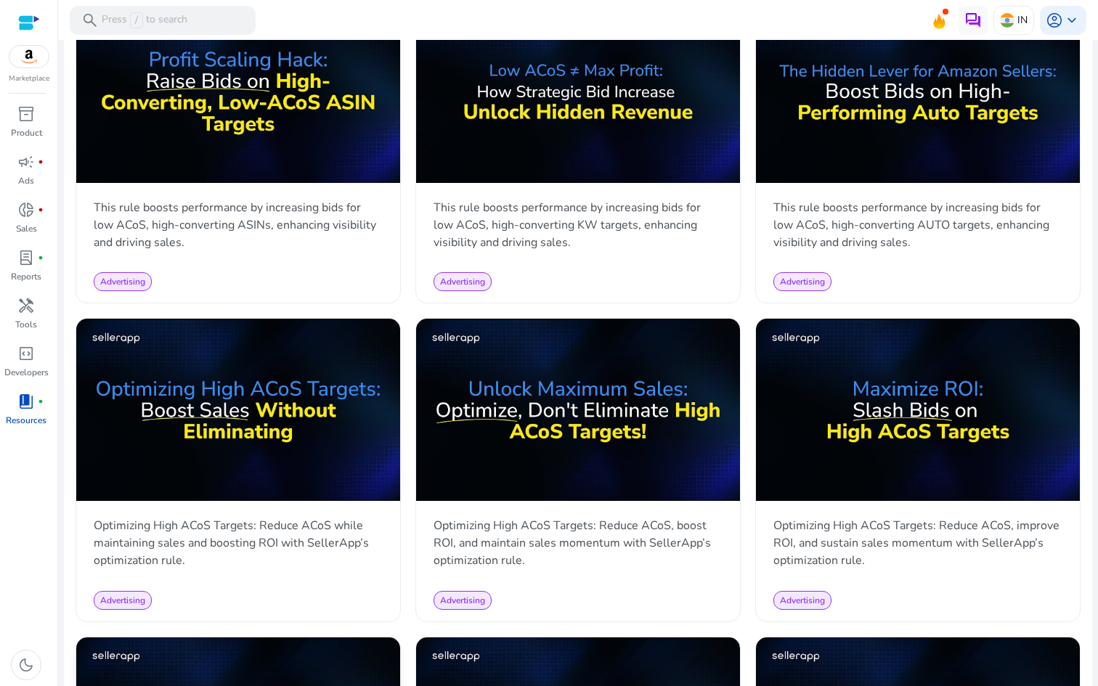
scroll to position [990, 0]
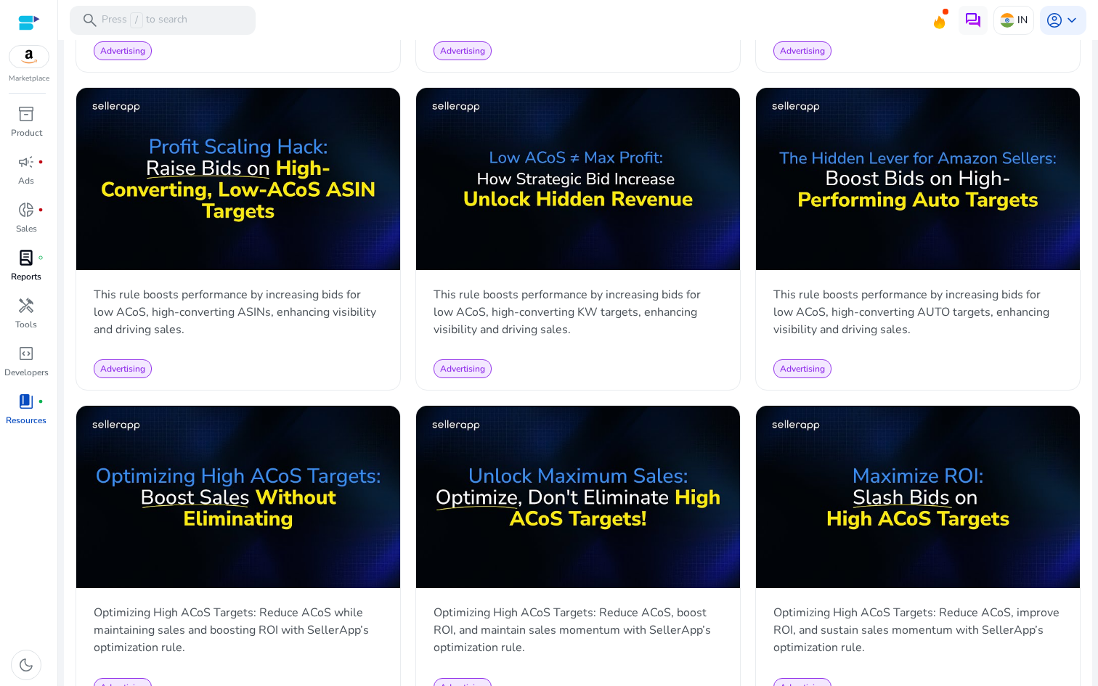
click at [27, 259] on span "lab_profile" at bounding box center [25, 257] width 17 height 17
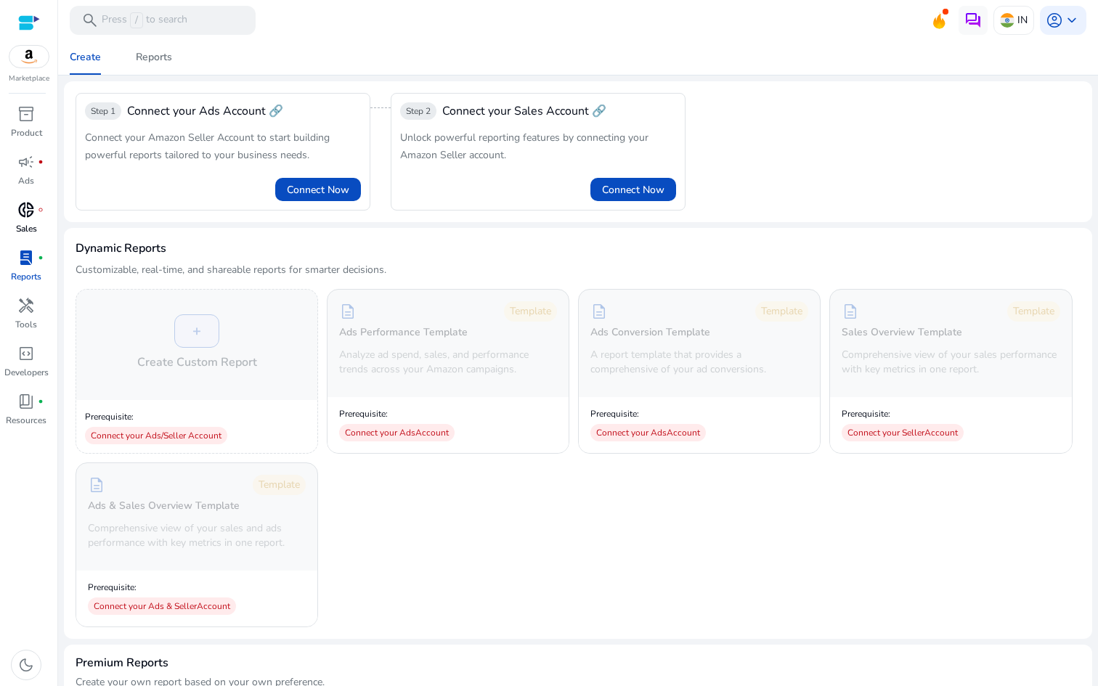
click at [22, 207] on span "donut_small" at bounding box center [25, 209] width 17 height 17
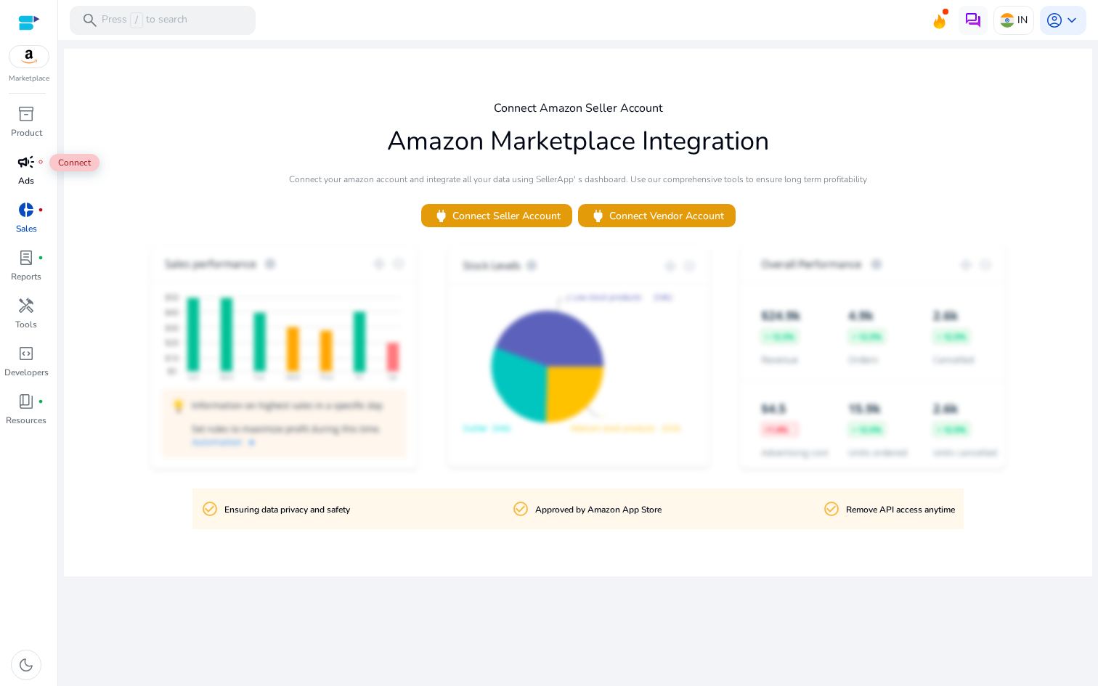
click at [27, 167] on span "campaign" at bounding box center [25, 161] width 17 height 17
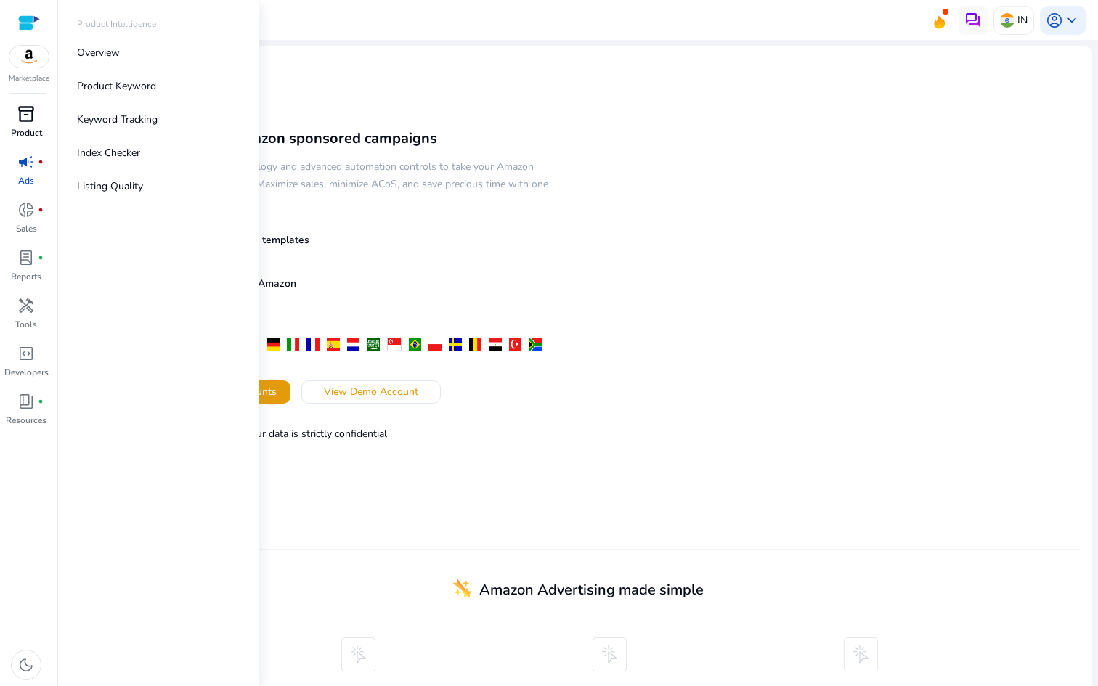
click at [25, 116] on span "inventory_2" at bounding box center [25, 113] width 17 height 17
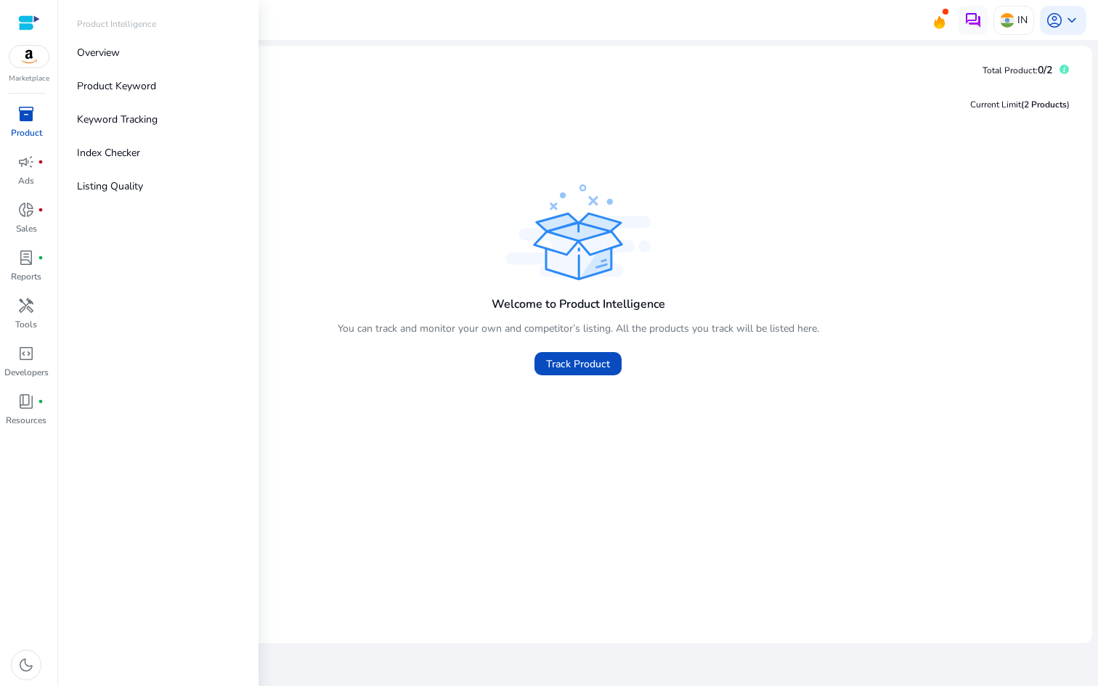
click at [20, 127] on p "Product" at bounding box center [26, 132] width 31 height 13
click at [120, 91] on p "Product Keyword" at bounding box center [116, 85] width 79 height 15
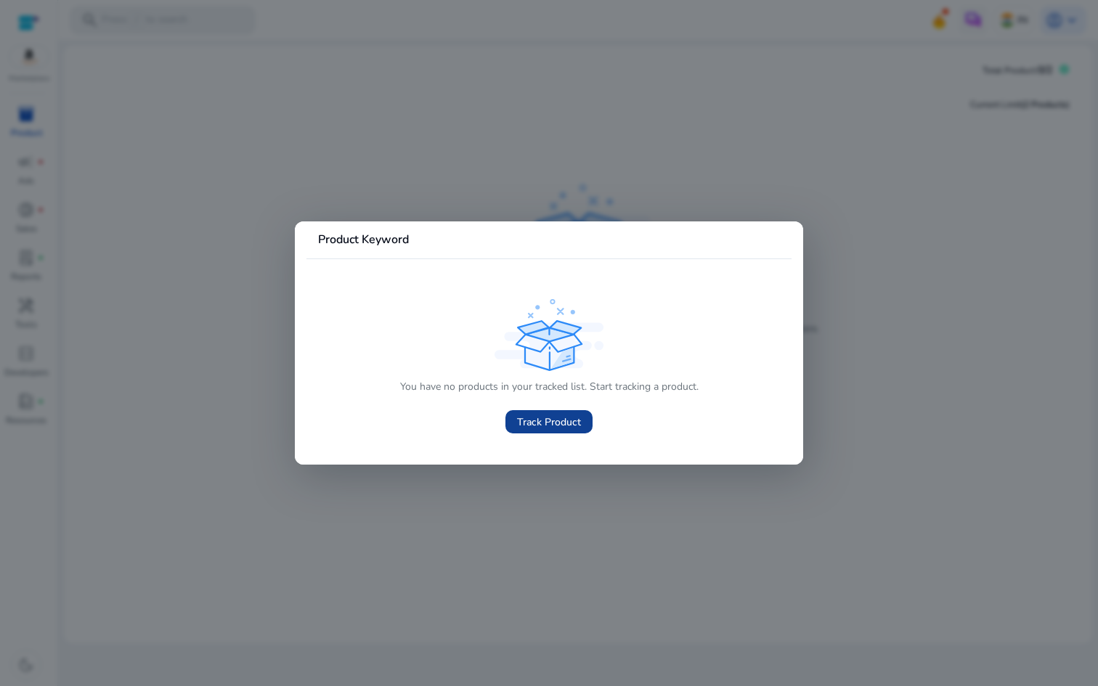
click at [532, 419] on span "Track Product" at bounding box center [549, 422] width 64 height 15
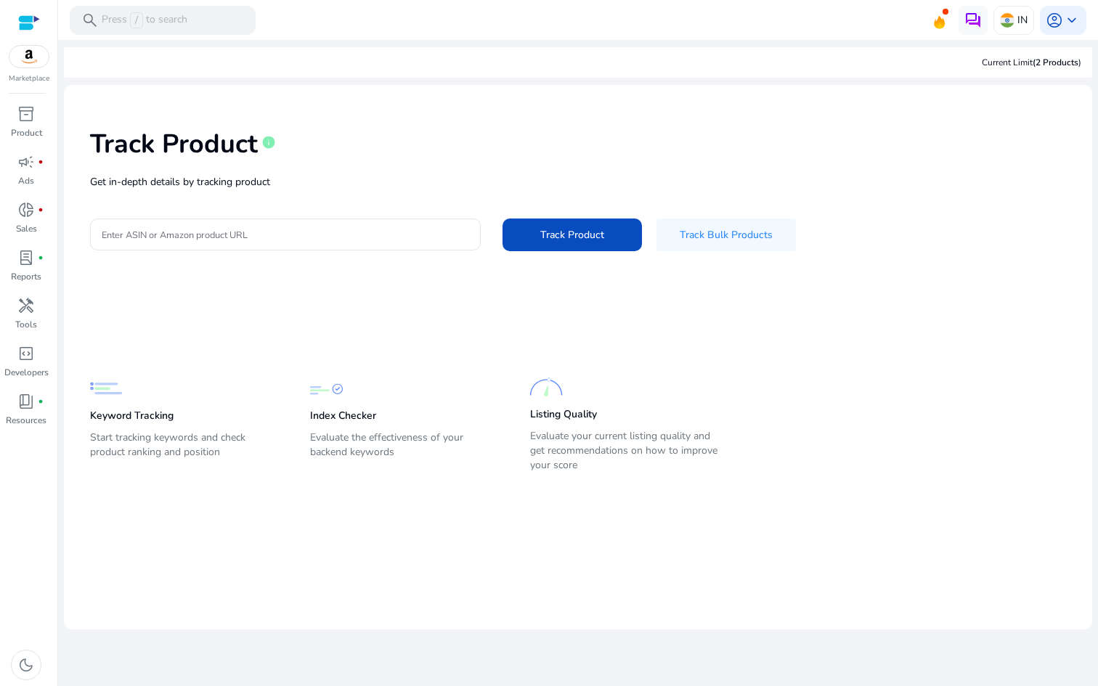
click at [23, 65] on img at bounding box center [28, 57] width 39 height 22
click at [22, 15] on div at bounding box center [29, 23] width 22 height 17
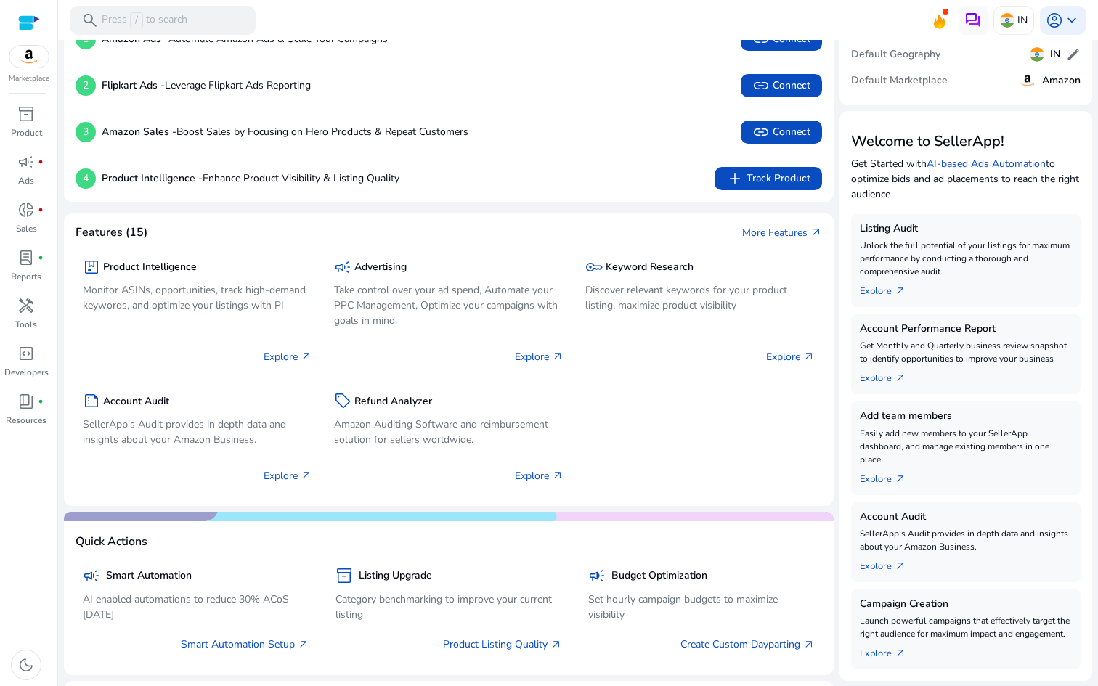
scroll to position [93, 0]
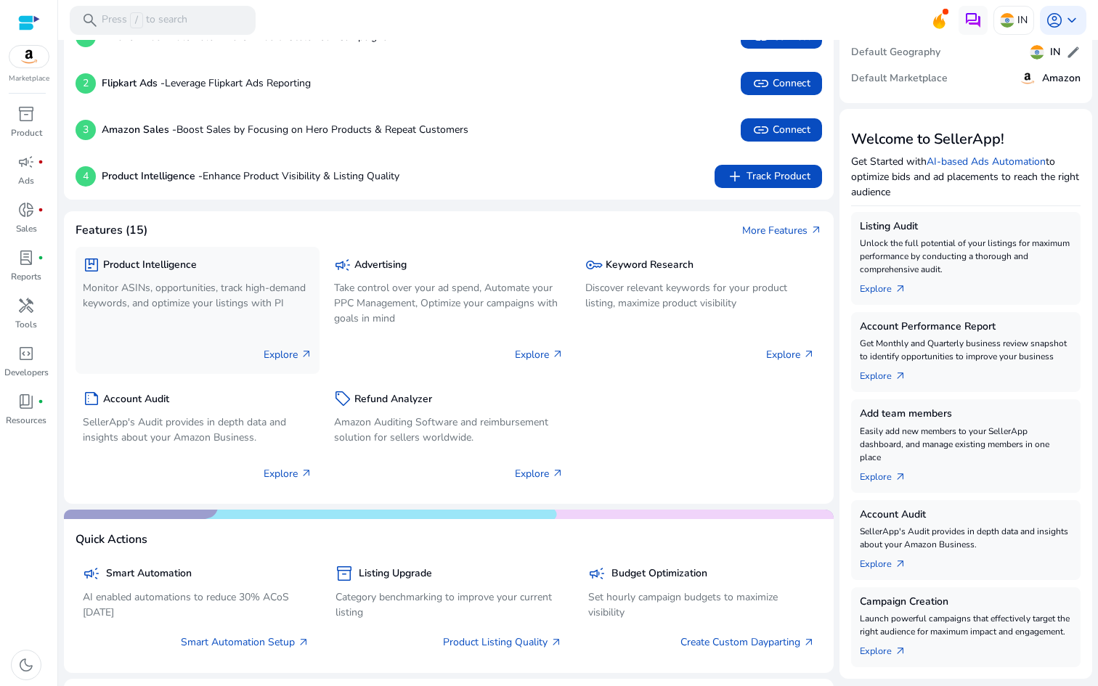
click at [174, 272] on div "package Product Intelligence" at bounding box center [198, 264] width 230 height 21
